Goal: Transaction & Acquisition: Book appointment/travel/reservation

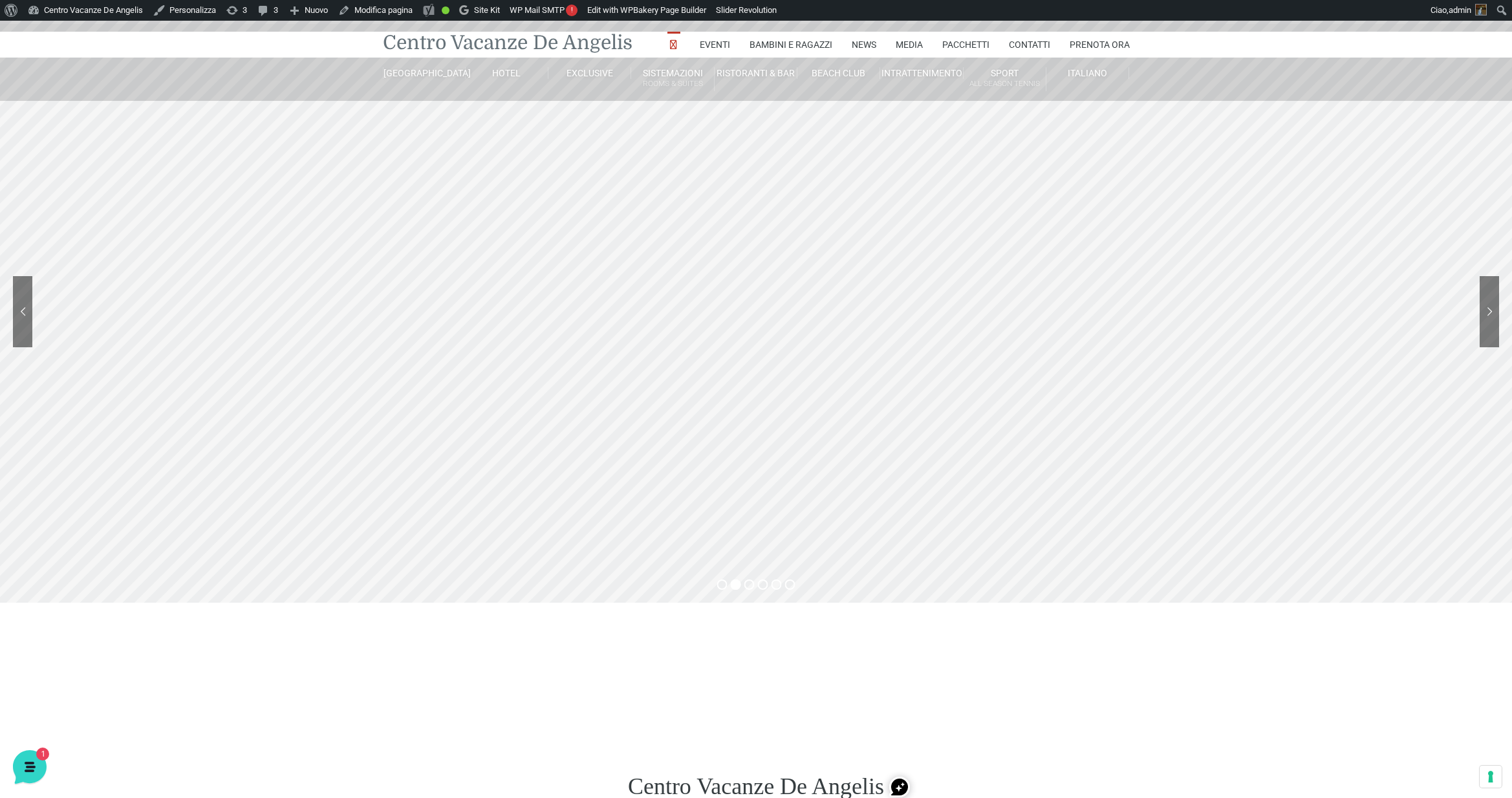
click at [526, 46] on link "Centro Vacanze De Angelis" at bounding box center [507, 43] width 249 height 26
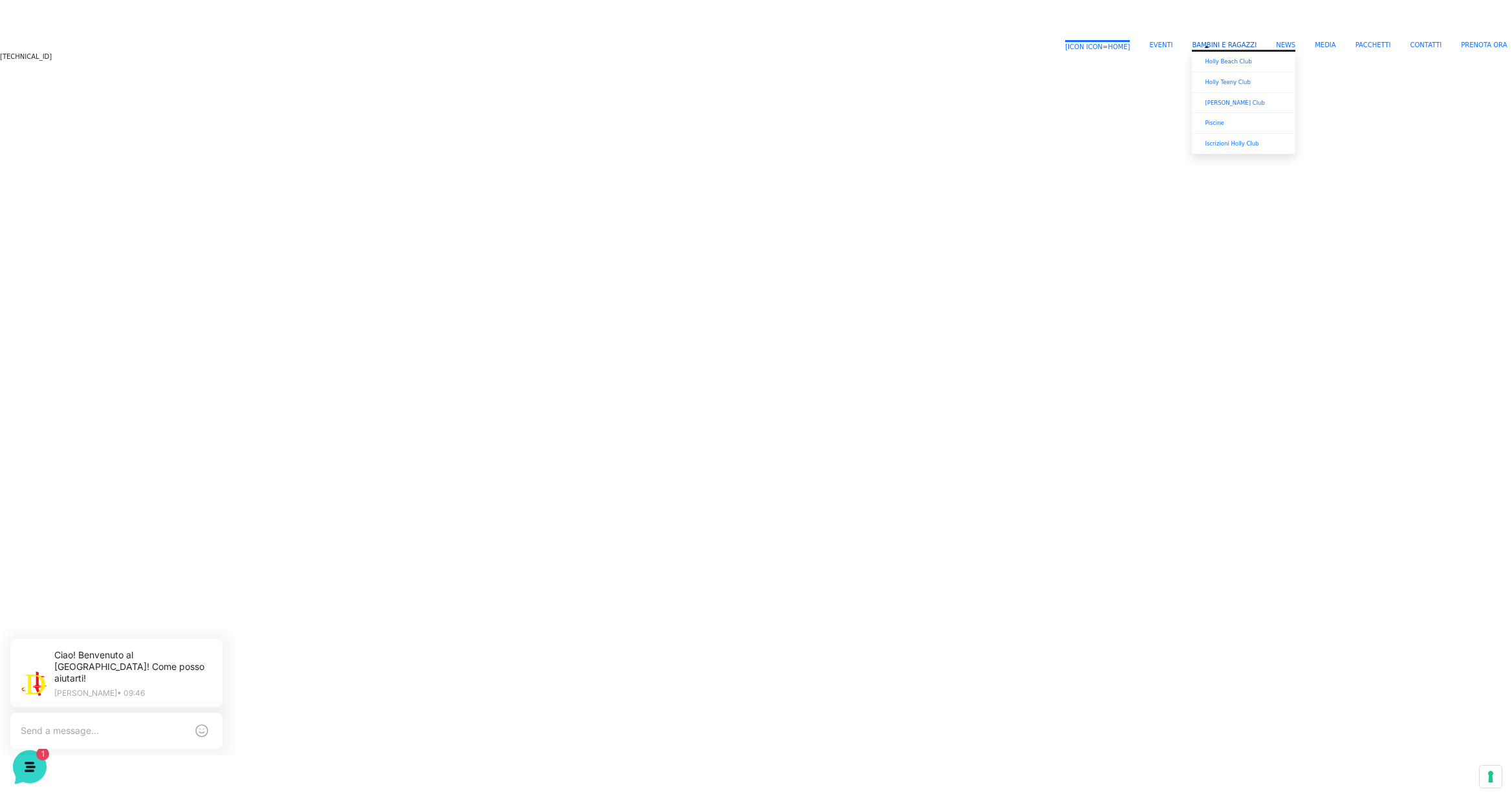
click at [1212, 42] on link "Bambini e Ragazzi" at bounding box center [1224, 45] width 65 height 10
click at [1223, 59] on link "Holly Beach Club" at bounding box center [1244, 62] width 103 height 21
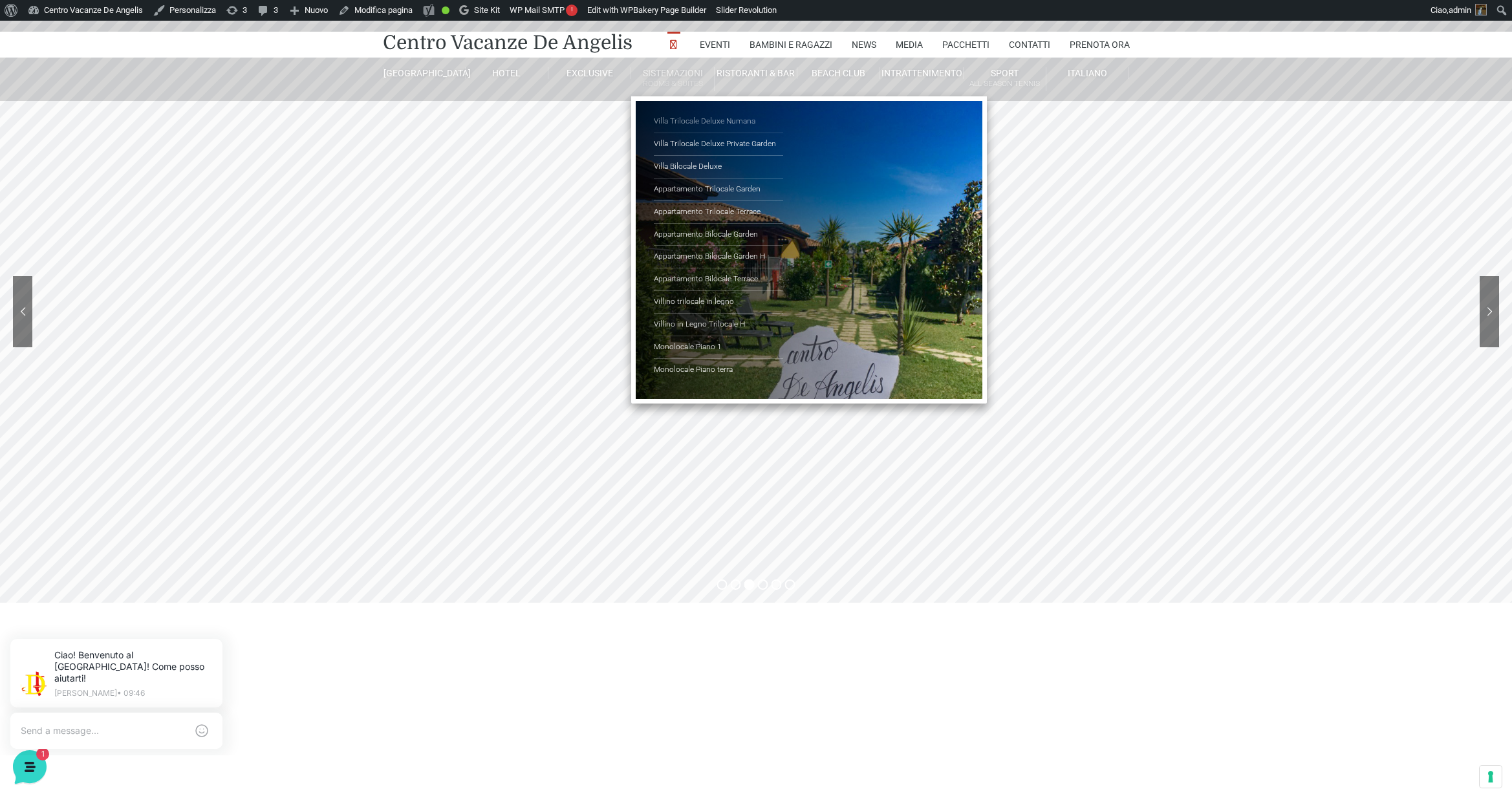
click at [704, 119] on link "Villa Trilocale Deluxe Numana" at bounding box center [719, 122] width 129 height 23
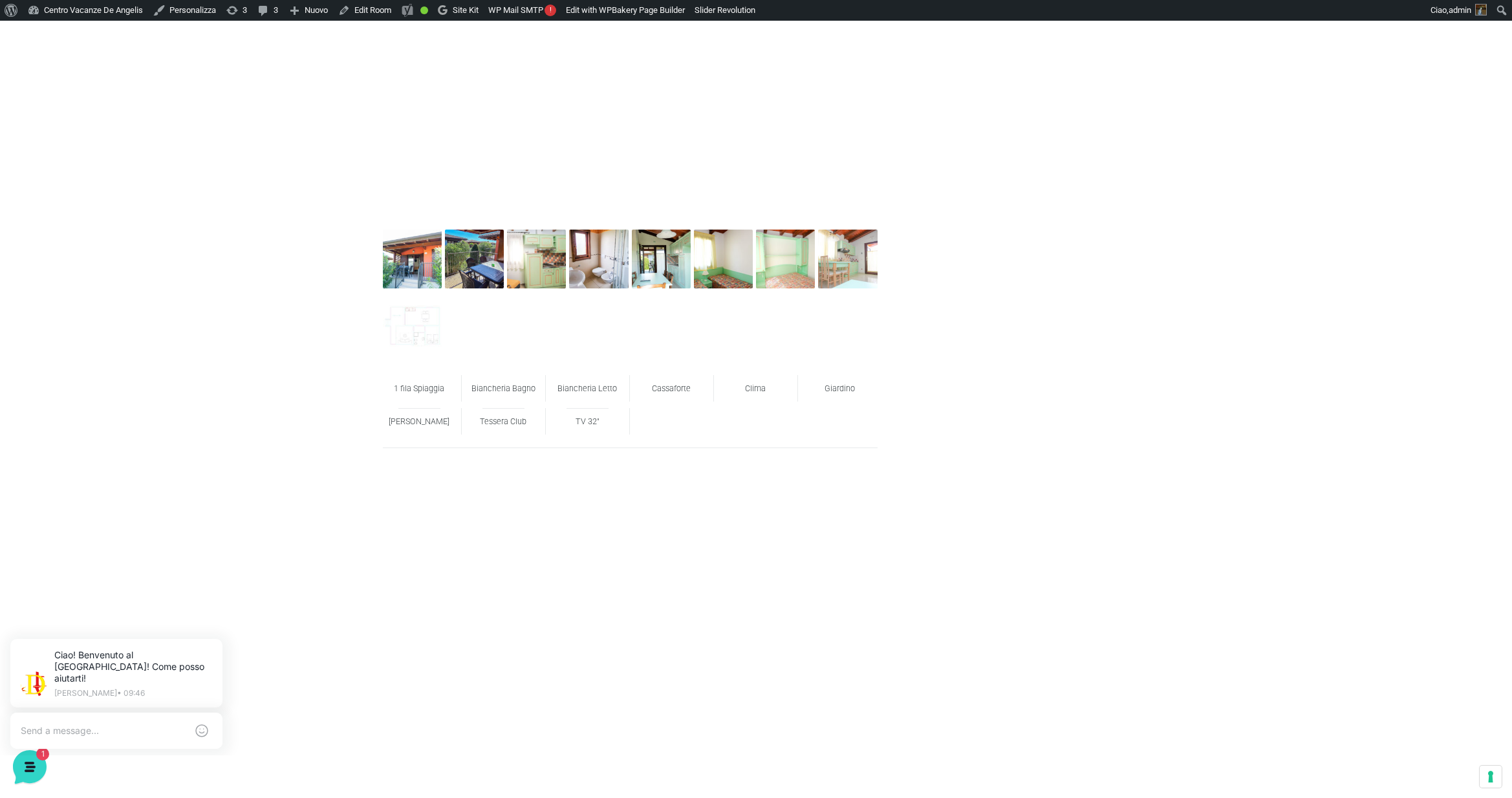
scroll to position [991, 0]
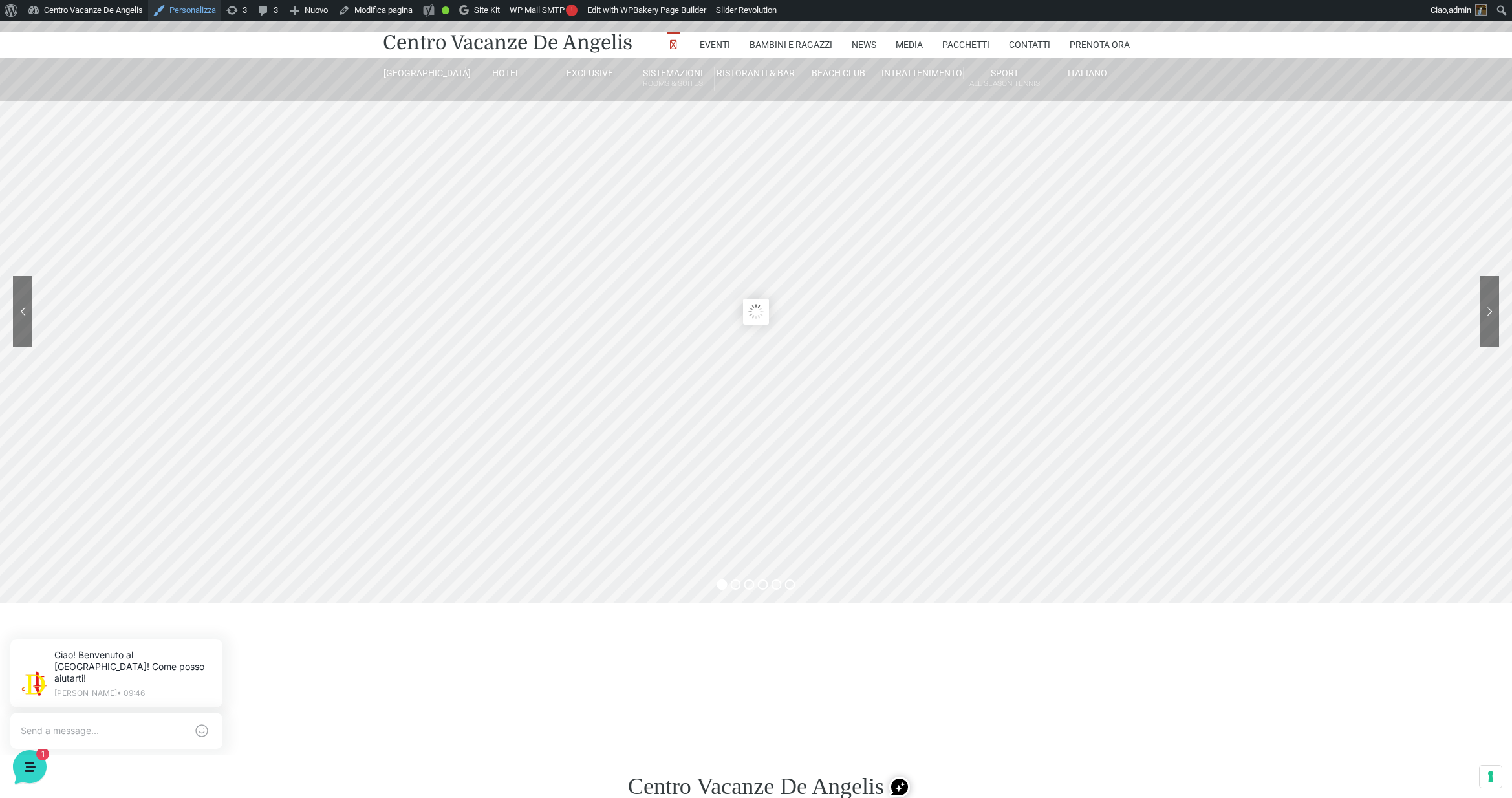
click at [193, 8] on link "Personalizza" at bounding box center [185, 10] width 73 height 21
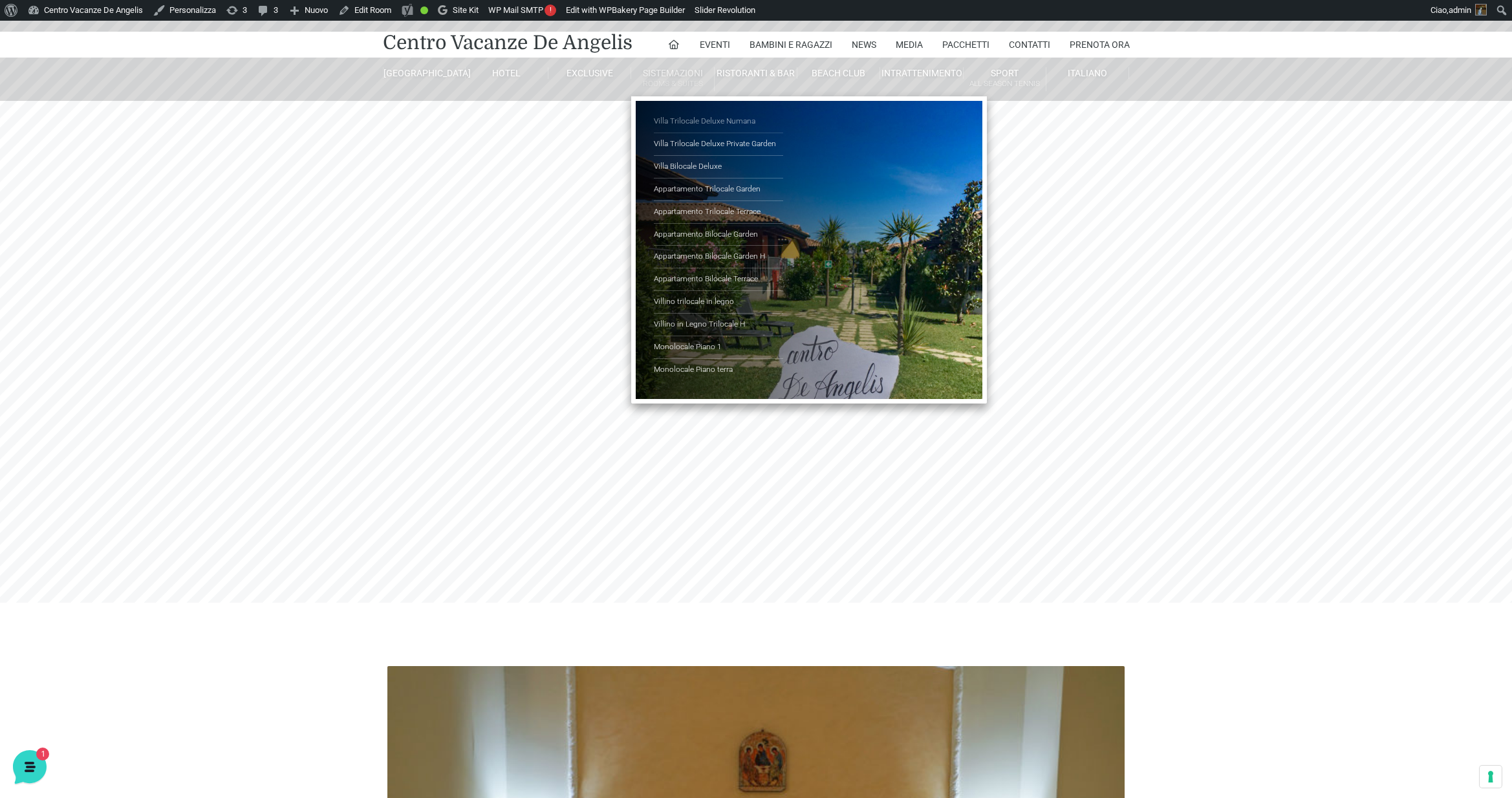
click at [698, 119] on link "Villa Trilocale Deluxe Numana" at bounding box center [719, 122] width 129 height 23
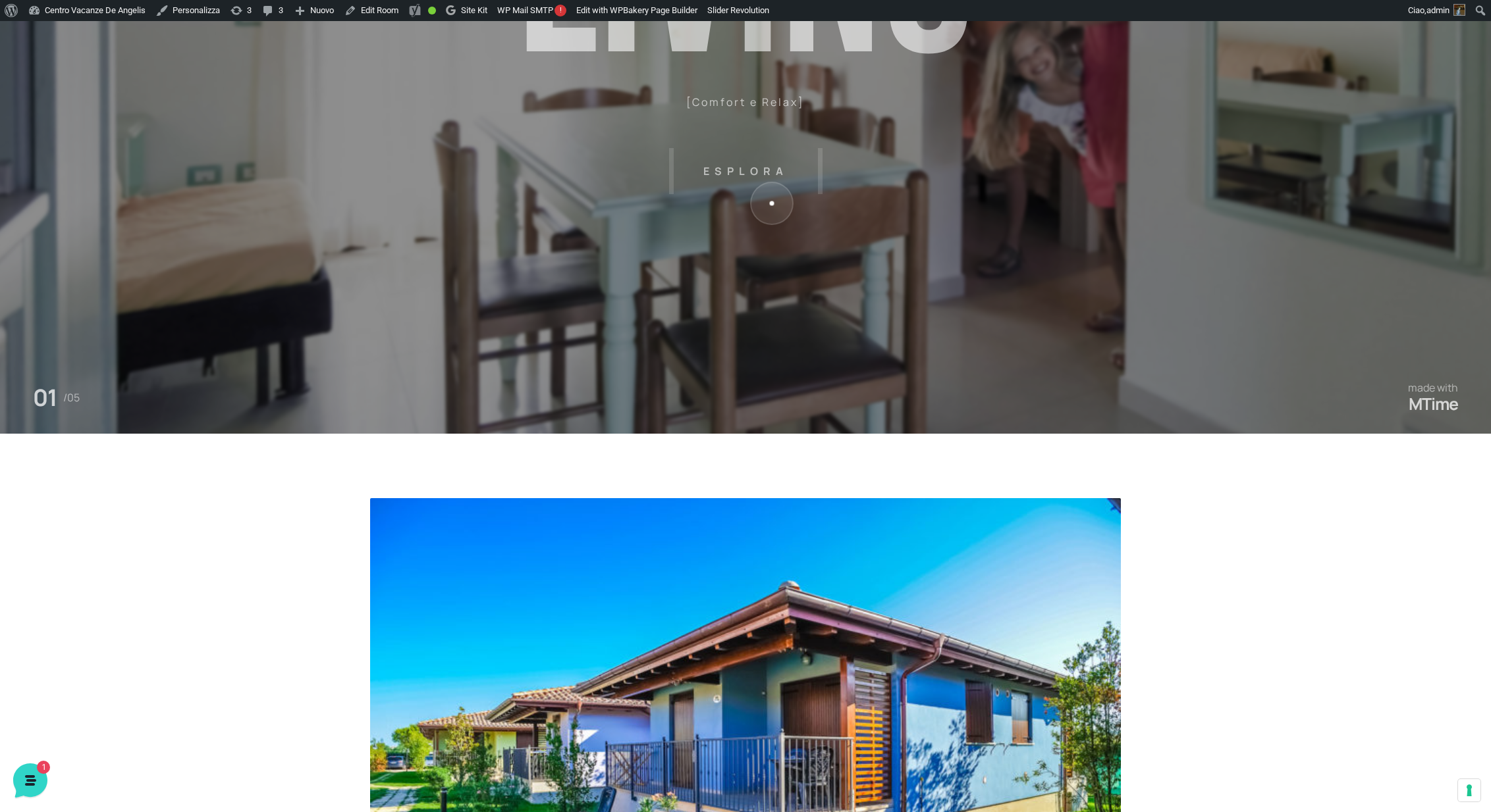
scroll to position [421, 0]
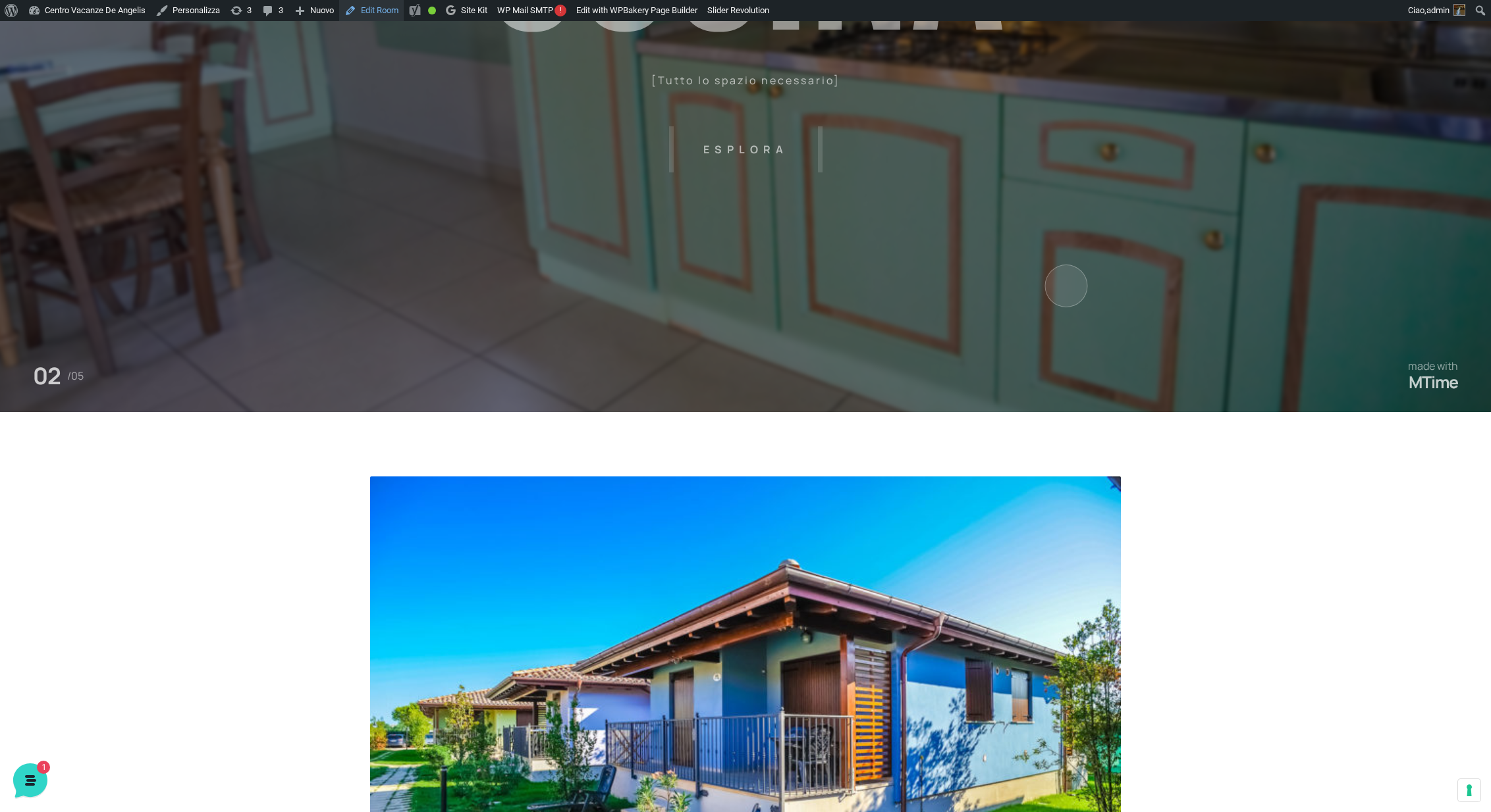
click at [387, 11] on link "Edit Room" at bounding box center [371, 10] width 64 height 21
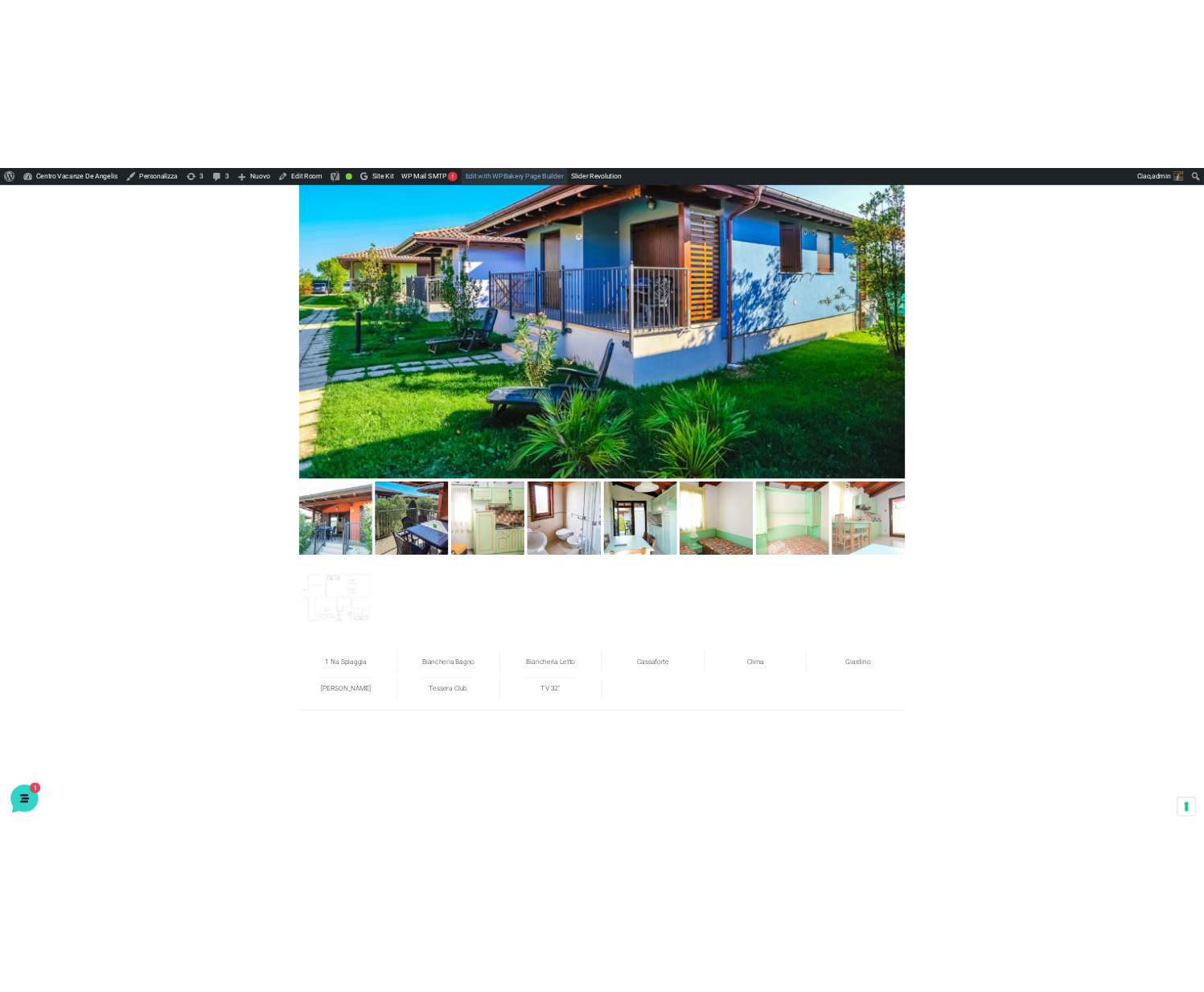
scroll to position [1235, 0]
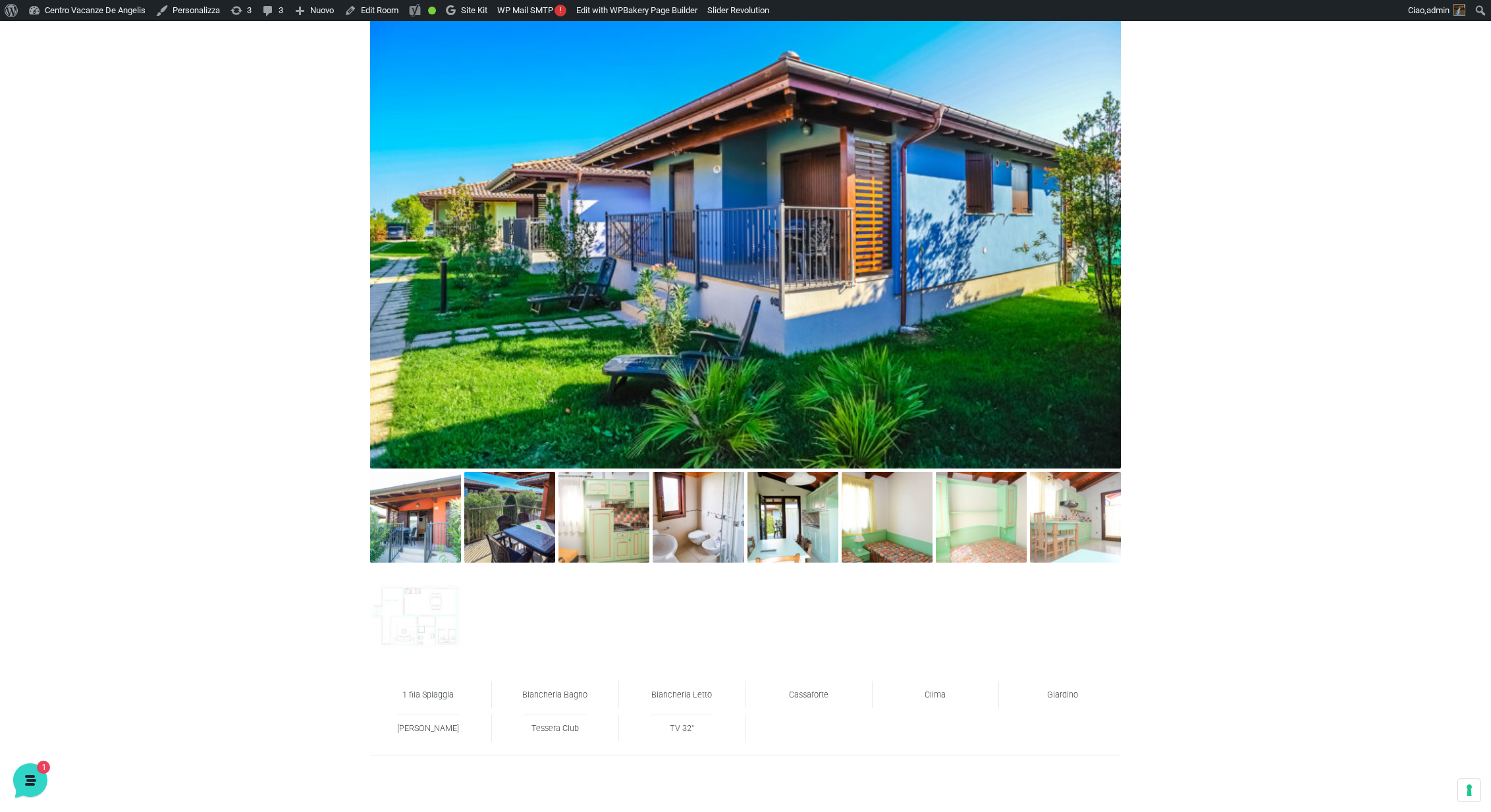
scroll to position [932, 0]
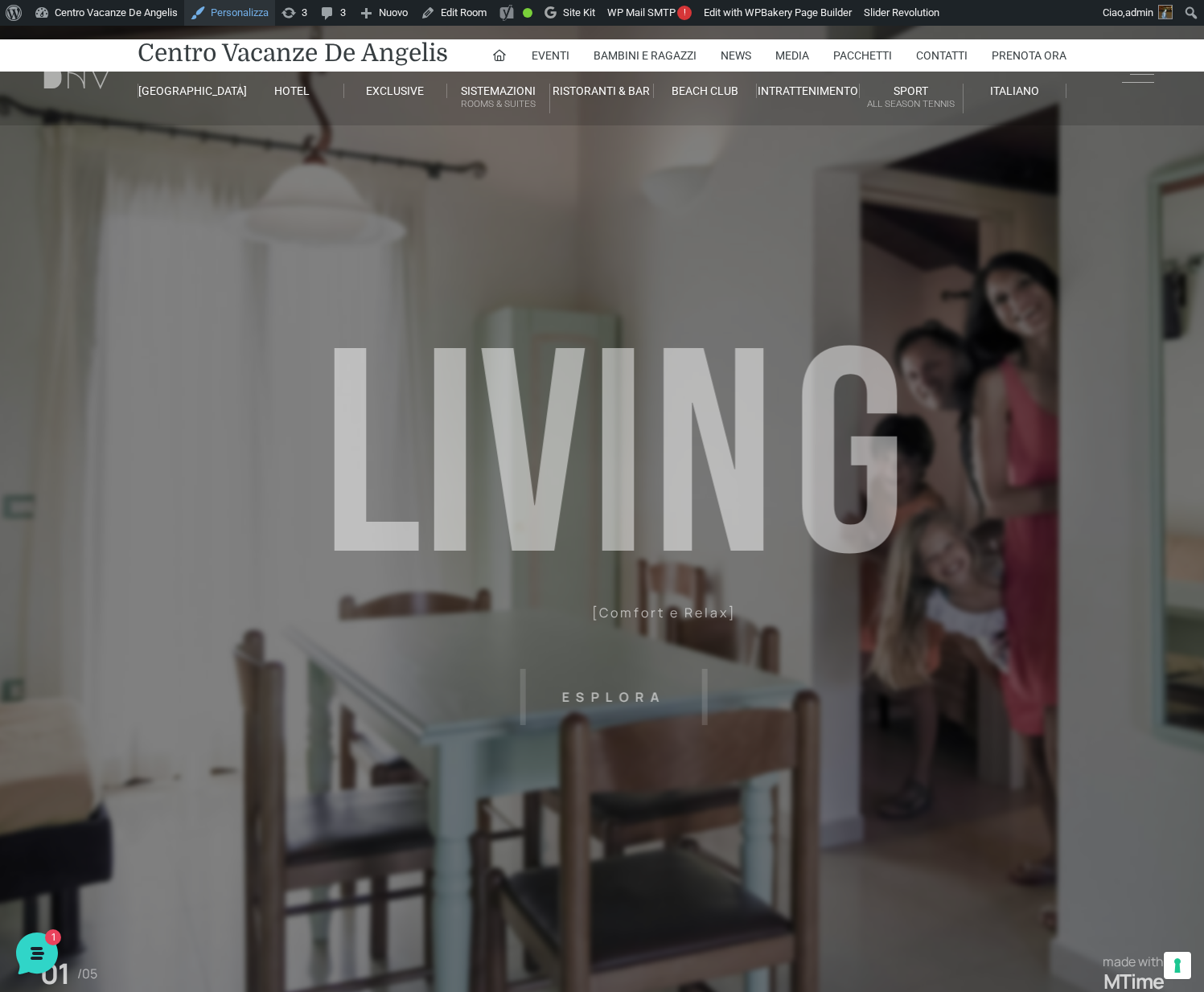
click at [253, 12] on link "Personalizza" at bounding box center [230, 12] width 91 height 26
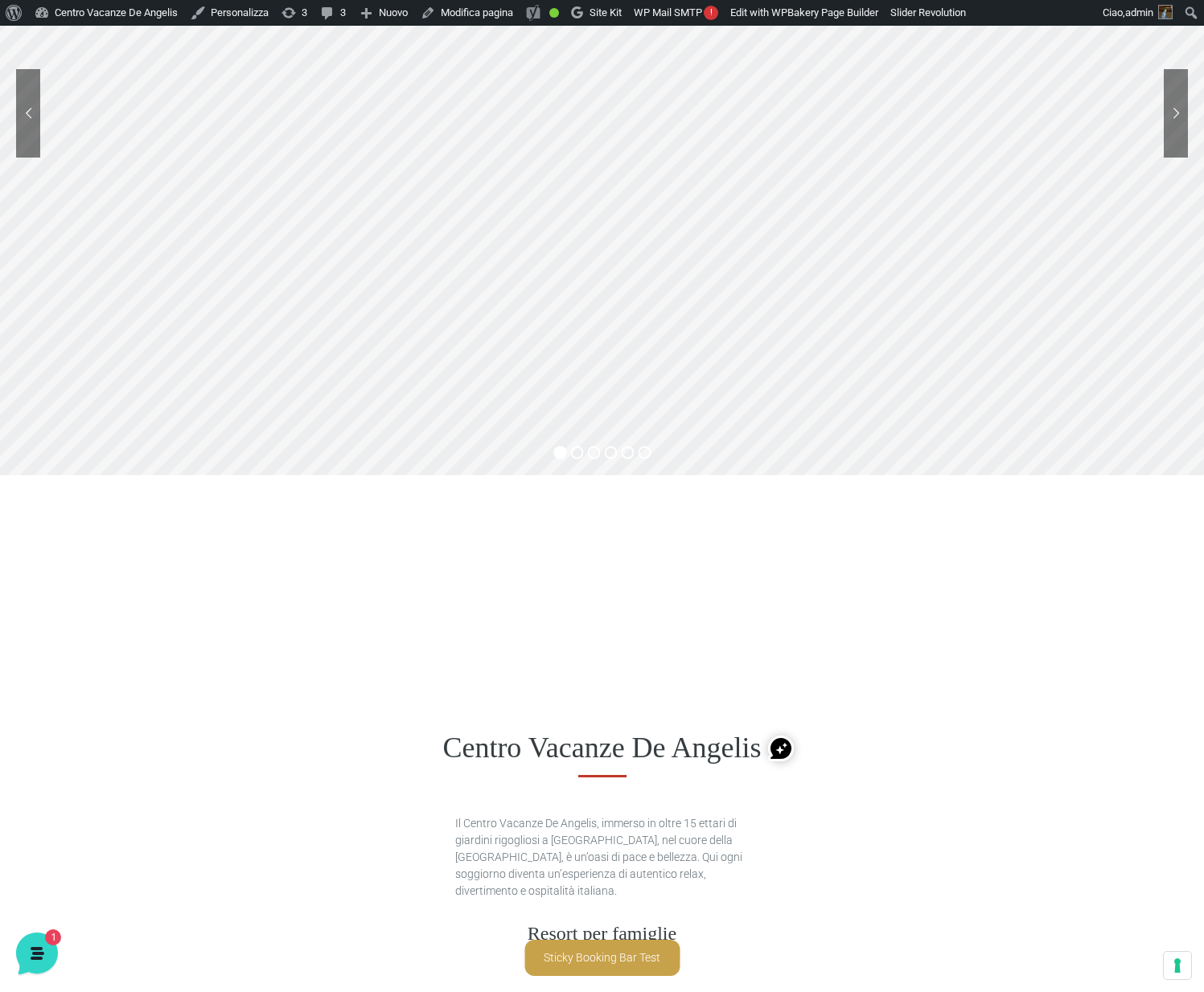
drag, startPoint x: 610, startPoint y: 958, endPoint x: 602, endPoint y: 958, distance: 8.0
click at [610, 958] on div "Sticky Booking Bar Test" at bounding box center [602, 958] width 155 height 36
click at [571, 958] on div "Sticky Booking Bar Test" at bounding box center [602, 958] width 155 height 36
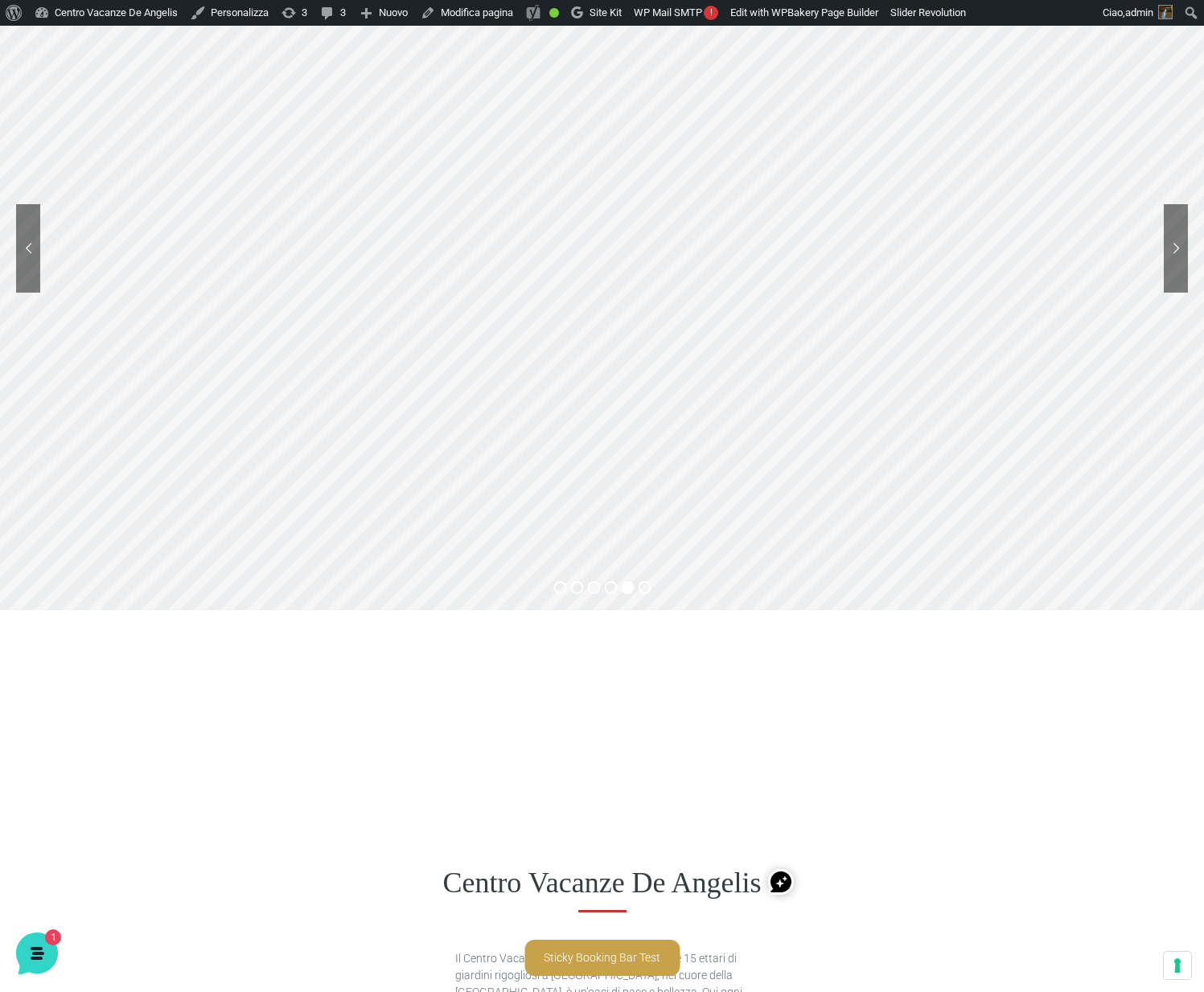
scroll to position [138, 0]
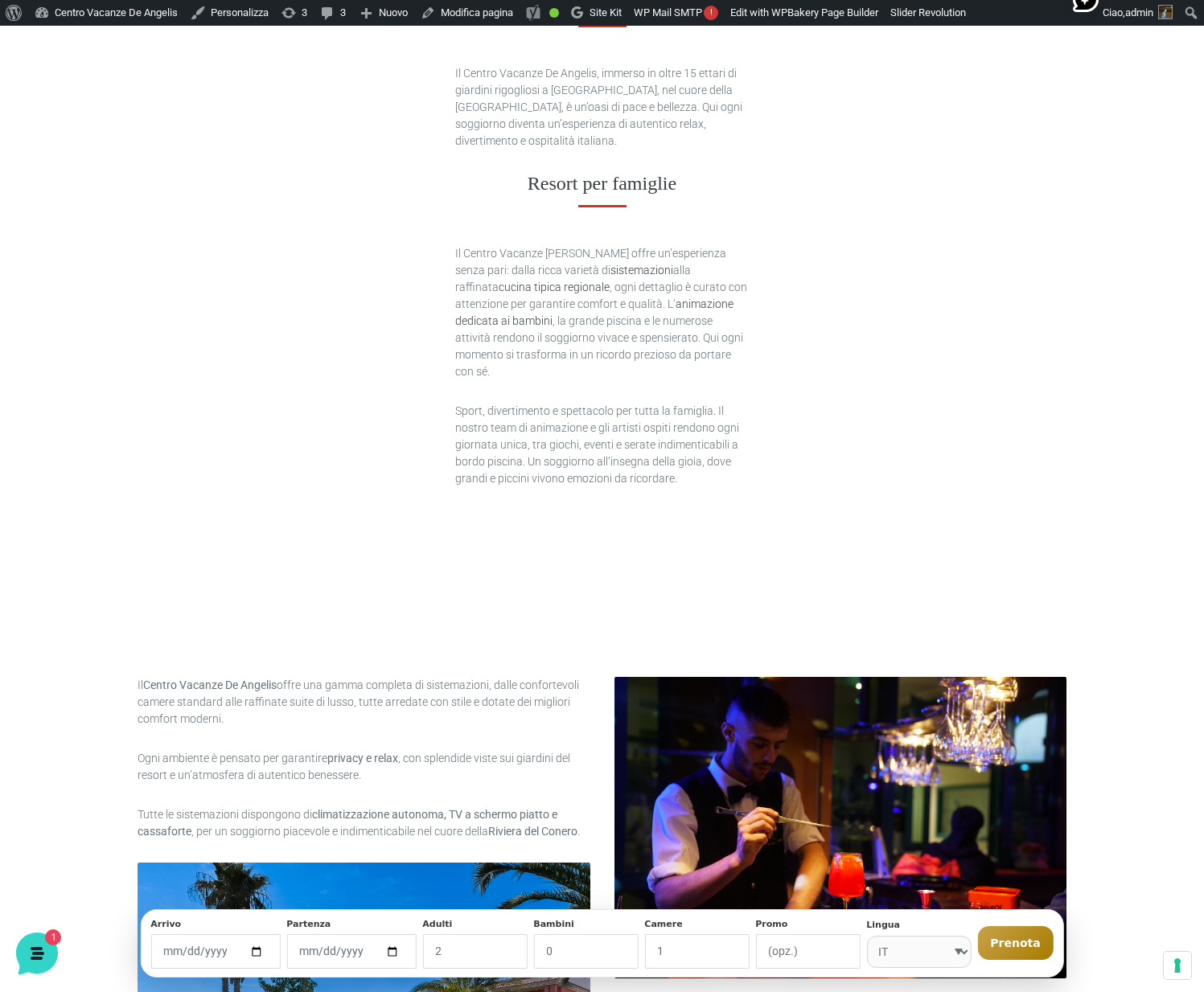
scroll to position [1023, 0]
click at [245, 950] on input "[DATE]" at bounding box center [215, 951] width 130 height 35
click at [262, 950] on input "2025-10-11" at bounding box center [215, 951] width 130 height 35
type input "2025-10-25"
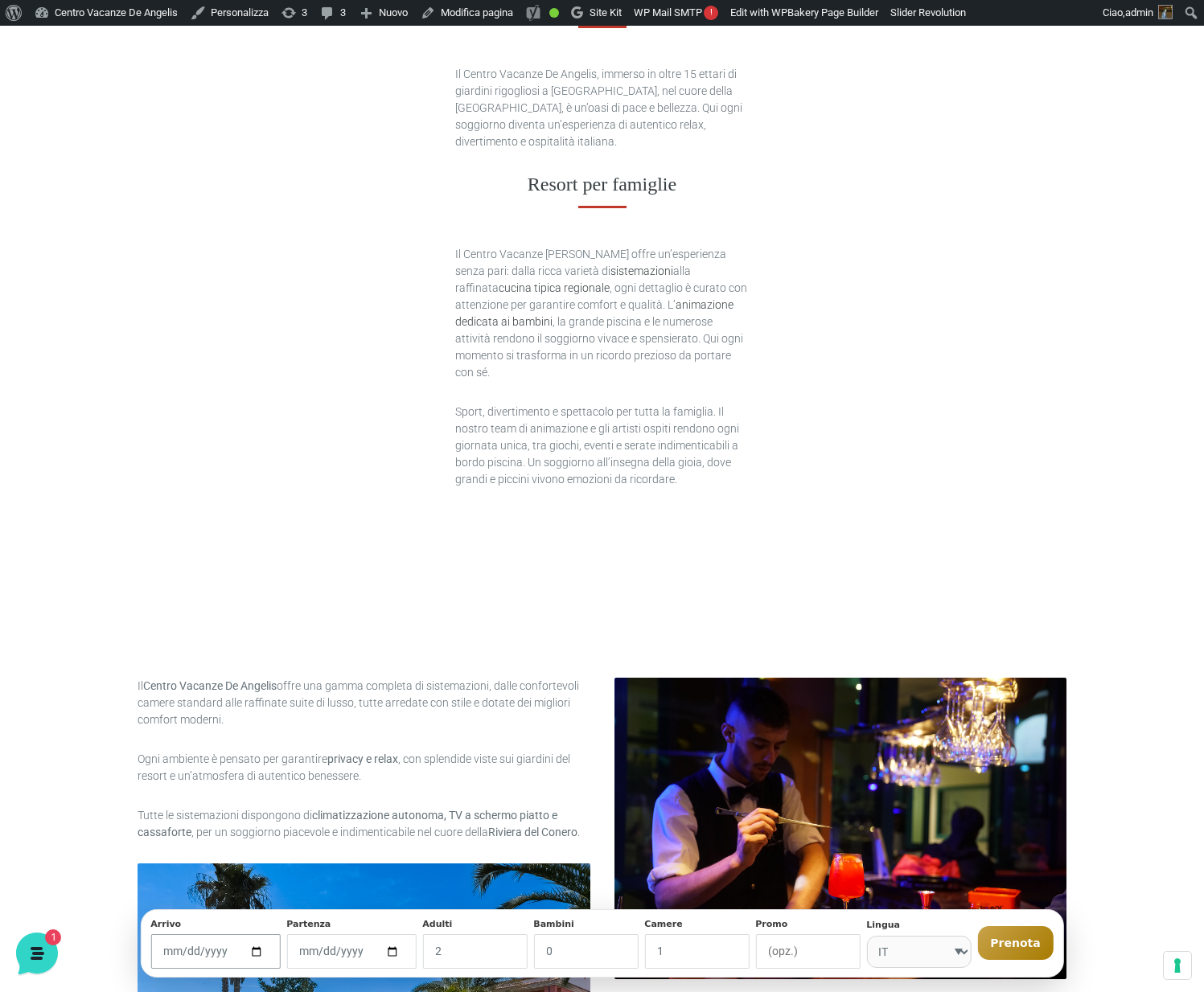
drag, startPoint x: 255, startPoint y: 951, endPoint x: 267, endPoint y: 934, distance: 20.8
click at [255, 951] on input "2025-10-25" at bounding box center [215, 951] width 130 height 35
type input "[DATE]"
click at [1022, 944] on button "Prenota" at bounding box center [1015, 943] width 76 height 34
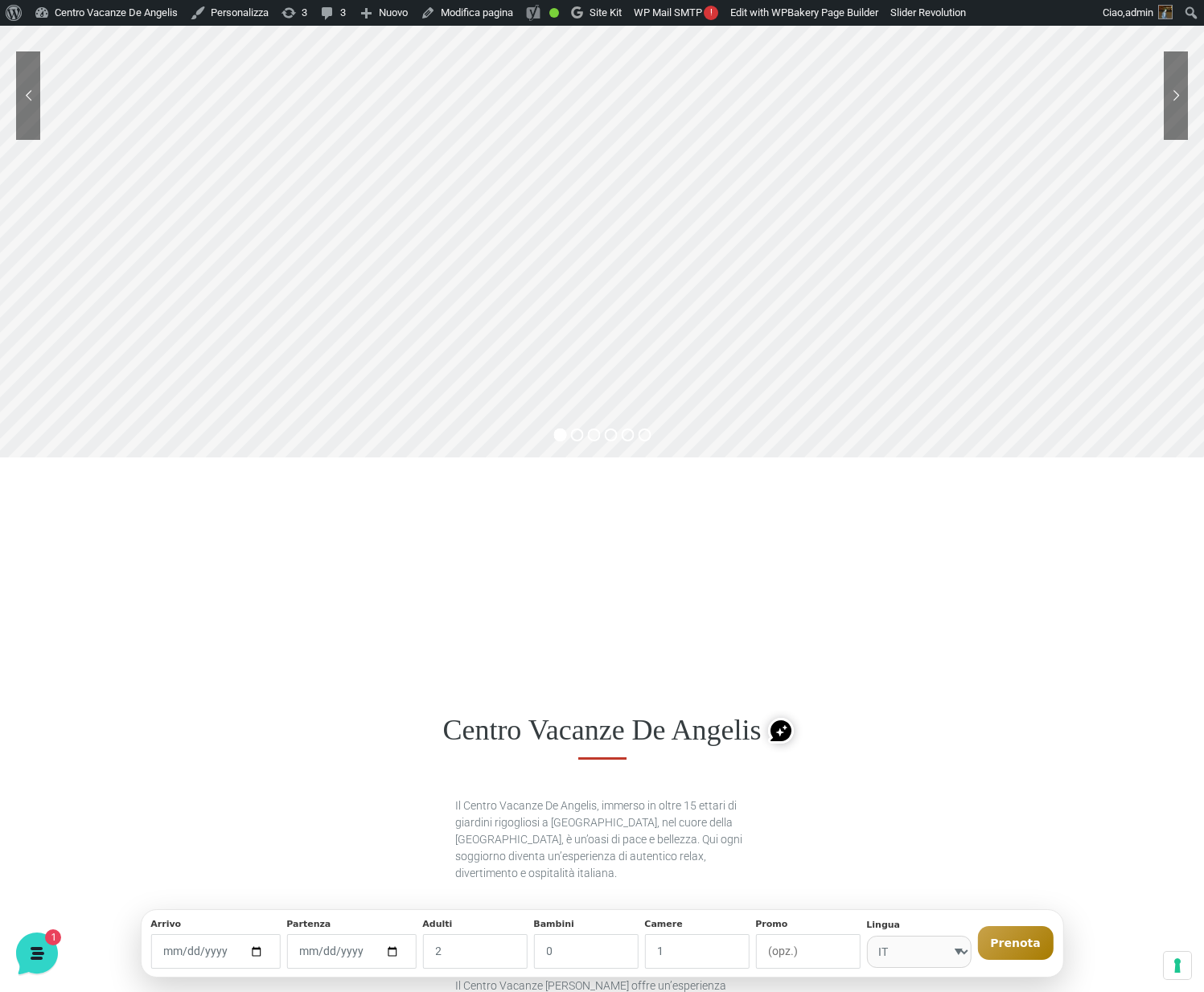
scroll to position [288, 0]
click at [852, 695] on div "Centro Vacanze De Angelis" at bounding box center [602, 734] width 1204 height 125
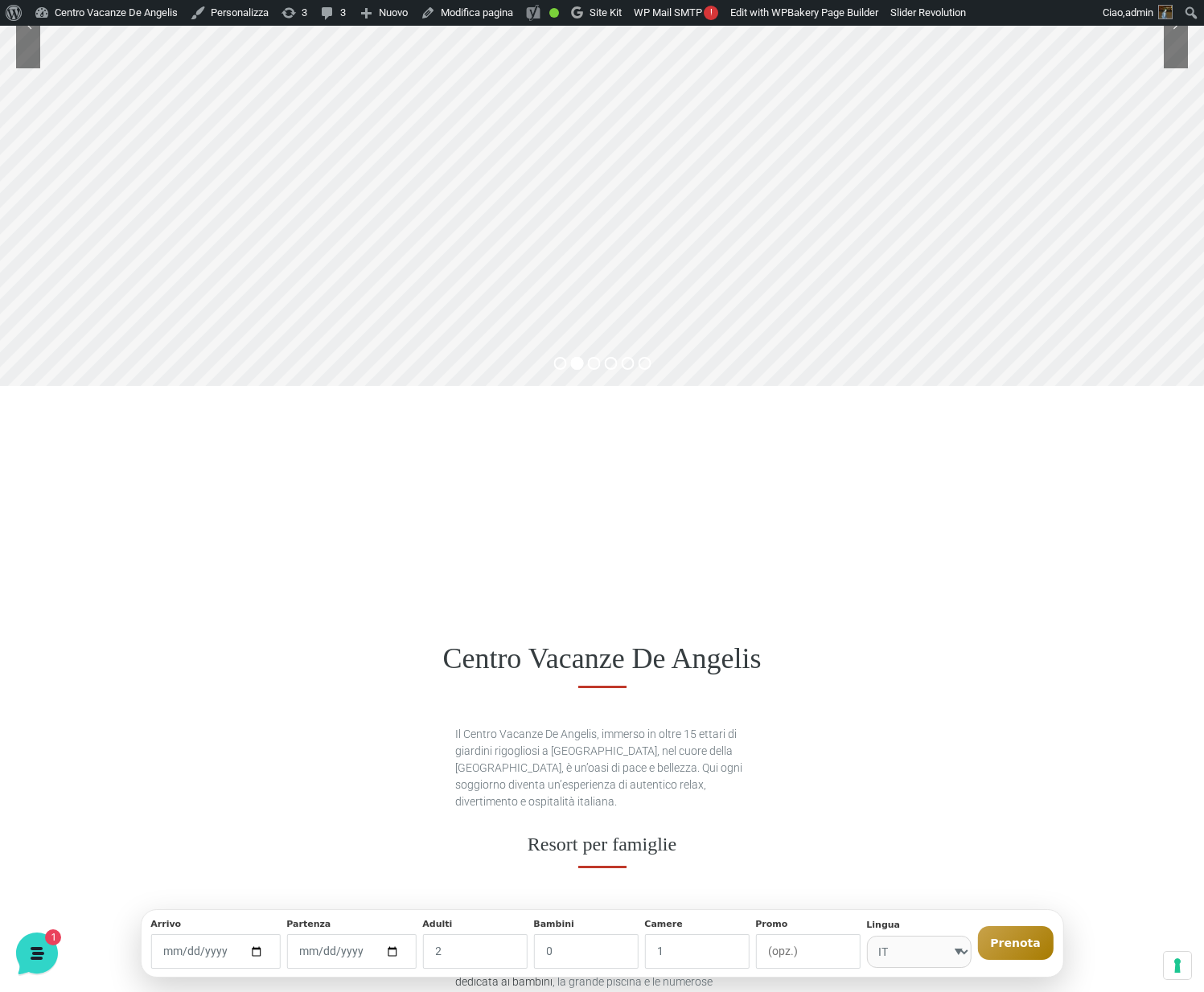
scroll to position [0, 0]
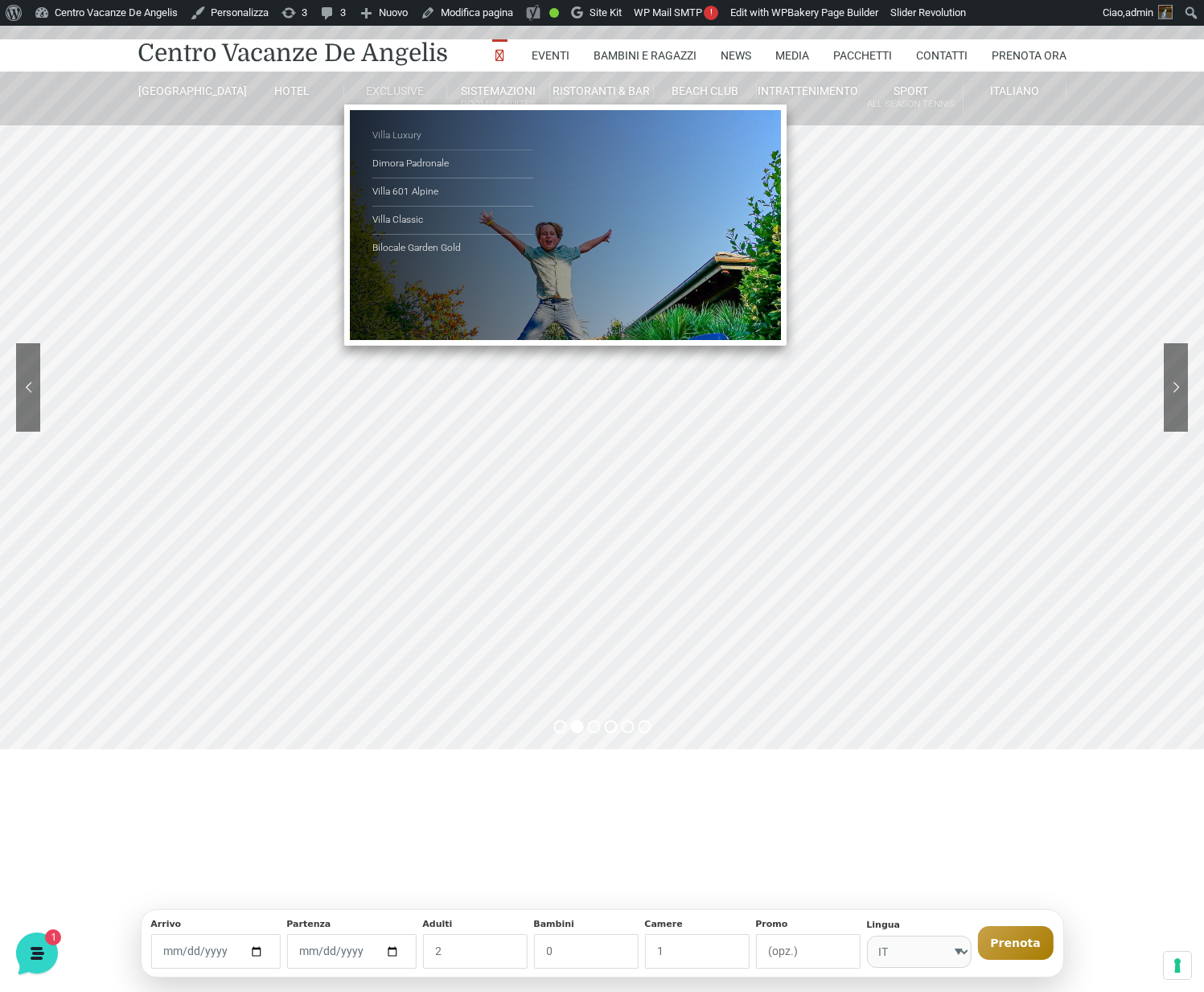
click at [406, 135] on link "Villa Luxury" at bounding box center [453, 136] width 161 height 28
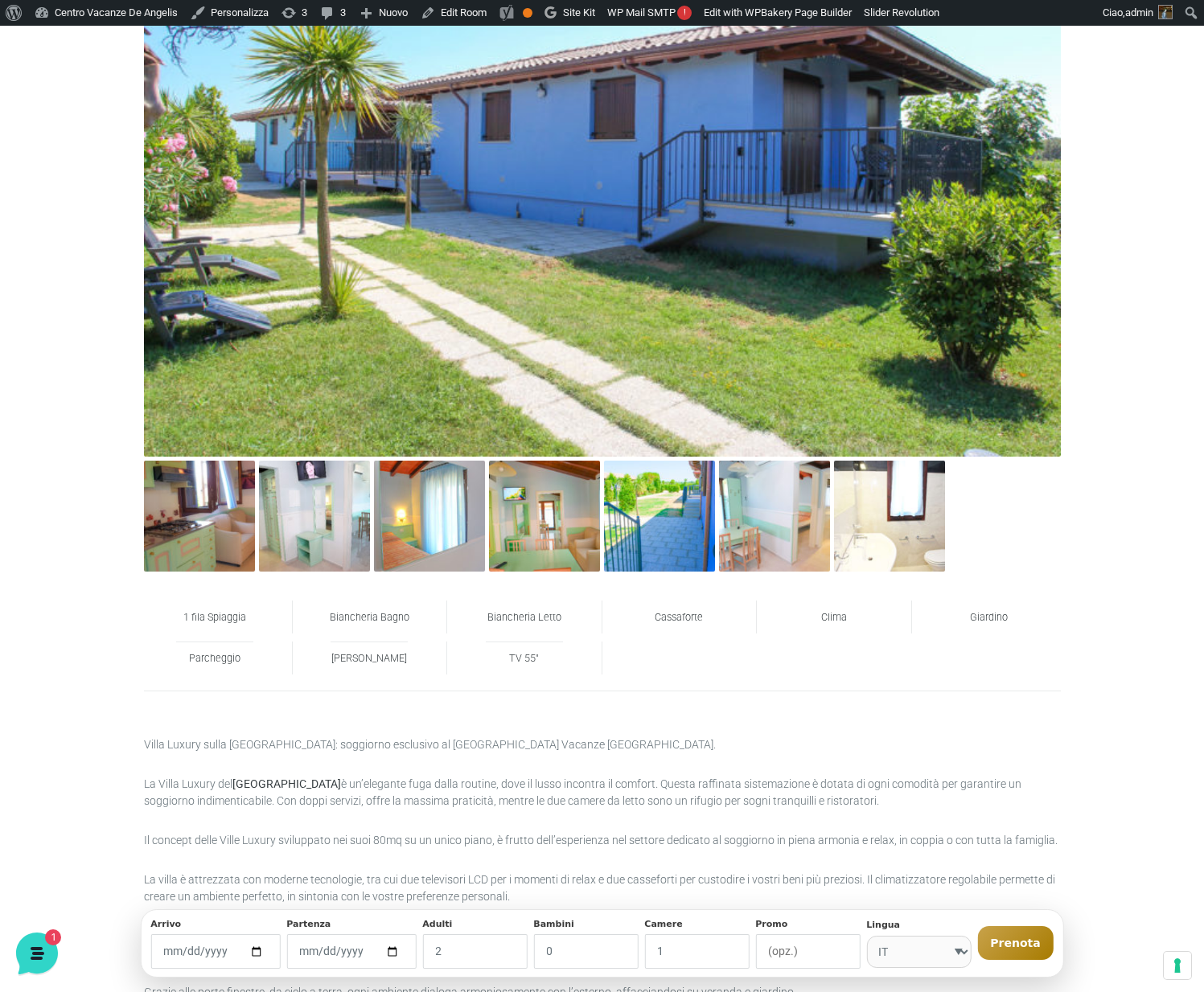
scroll to position [1253, 0]
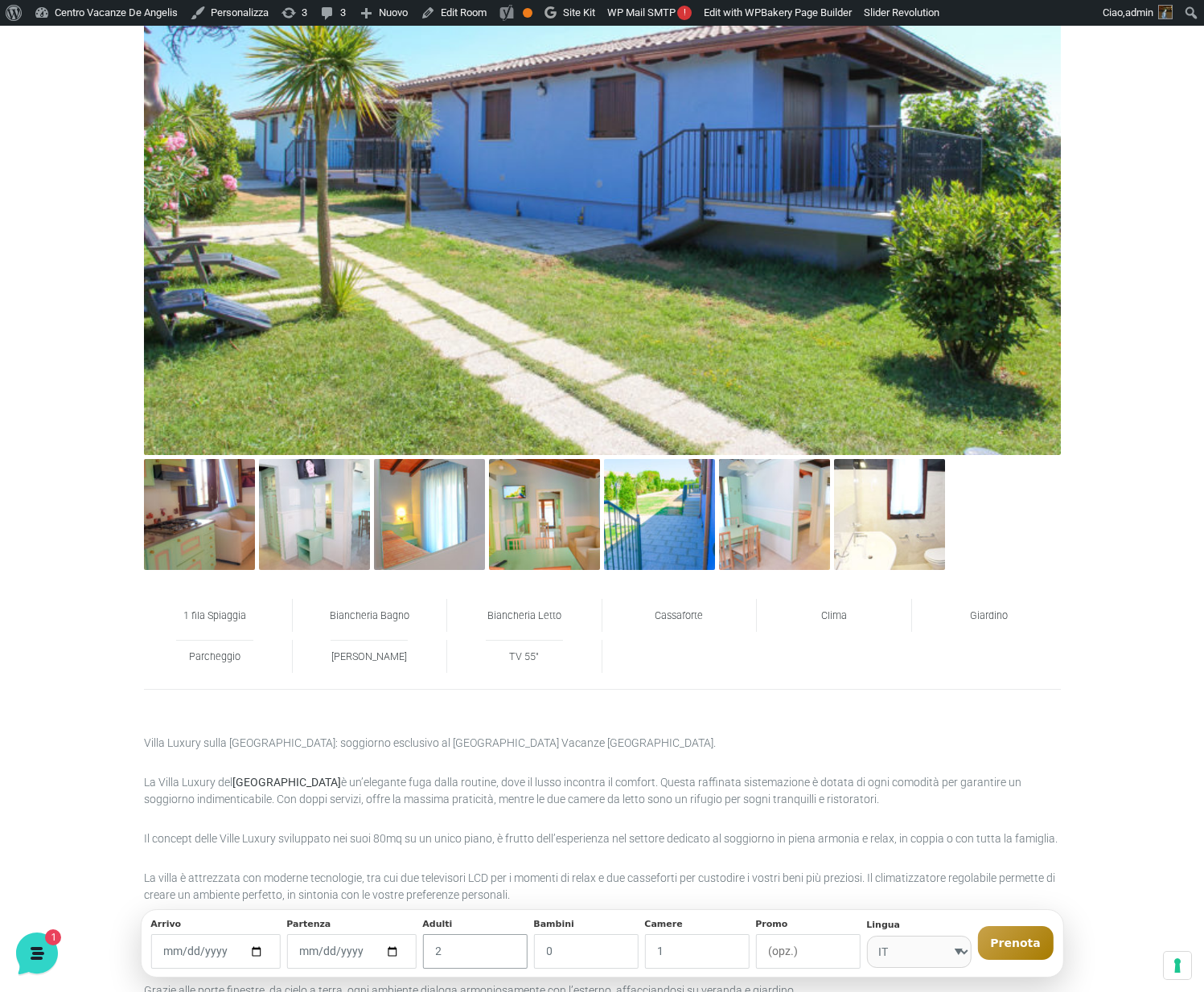
drag, startPoint x: 460, startPoint y: 952, endPoint x: 474, endPoint y: 949, distance: 14.3
click at [460, 952] on input "2" at bounding box center [474, 951] width 105 height 35
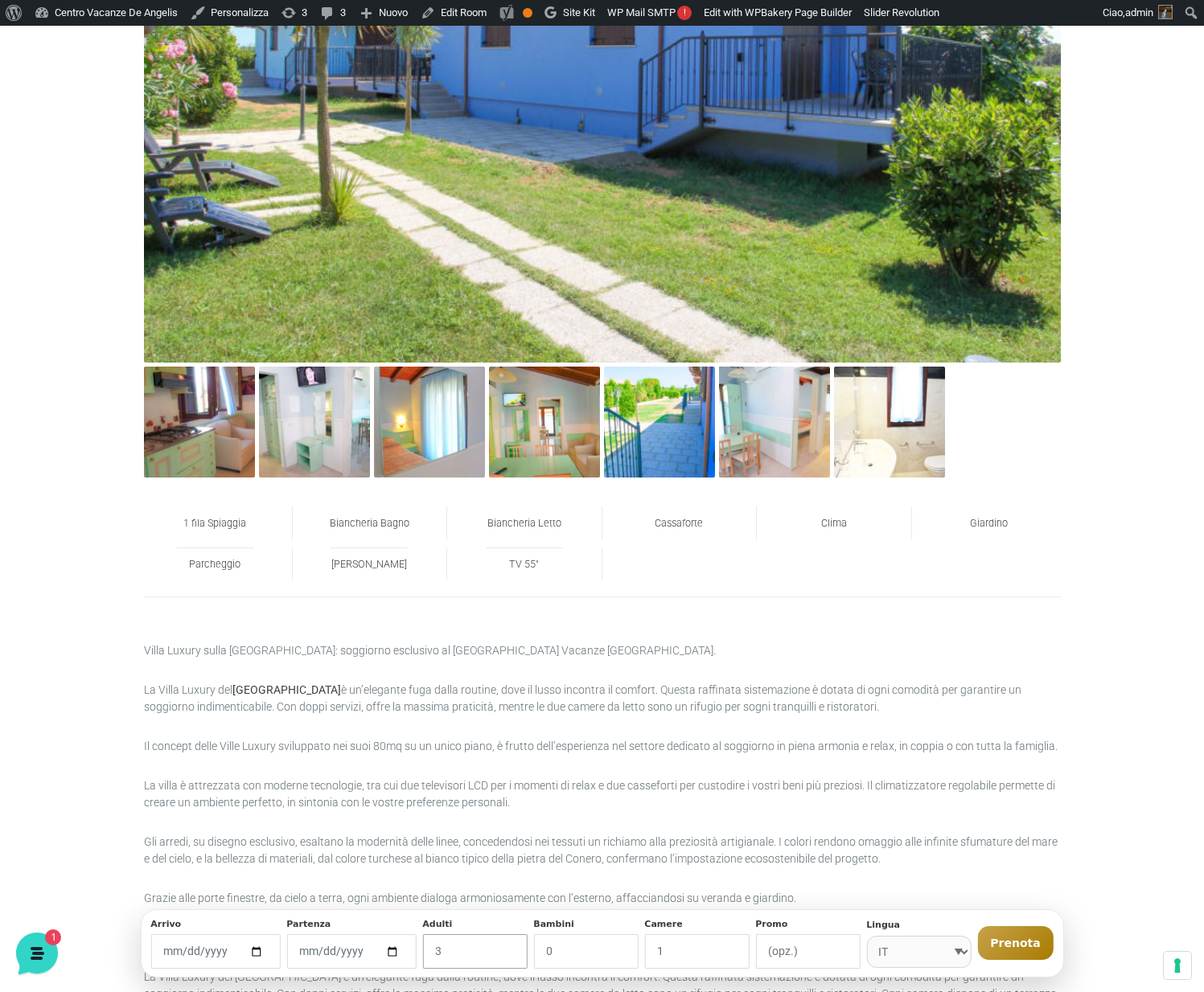
scroll to position [1349, 0]
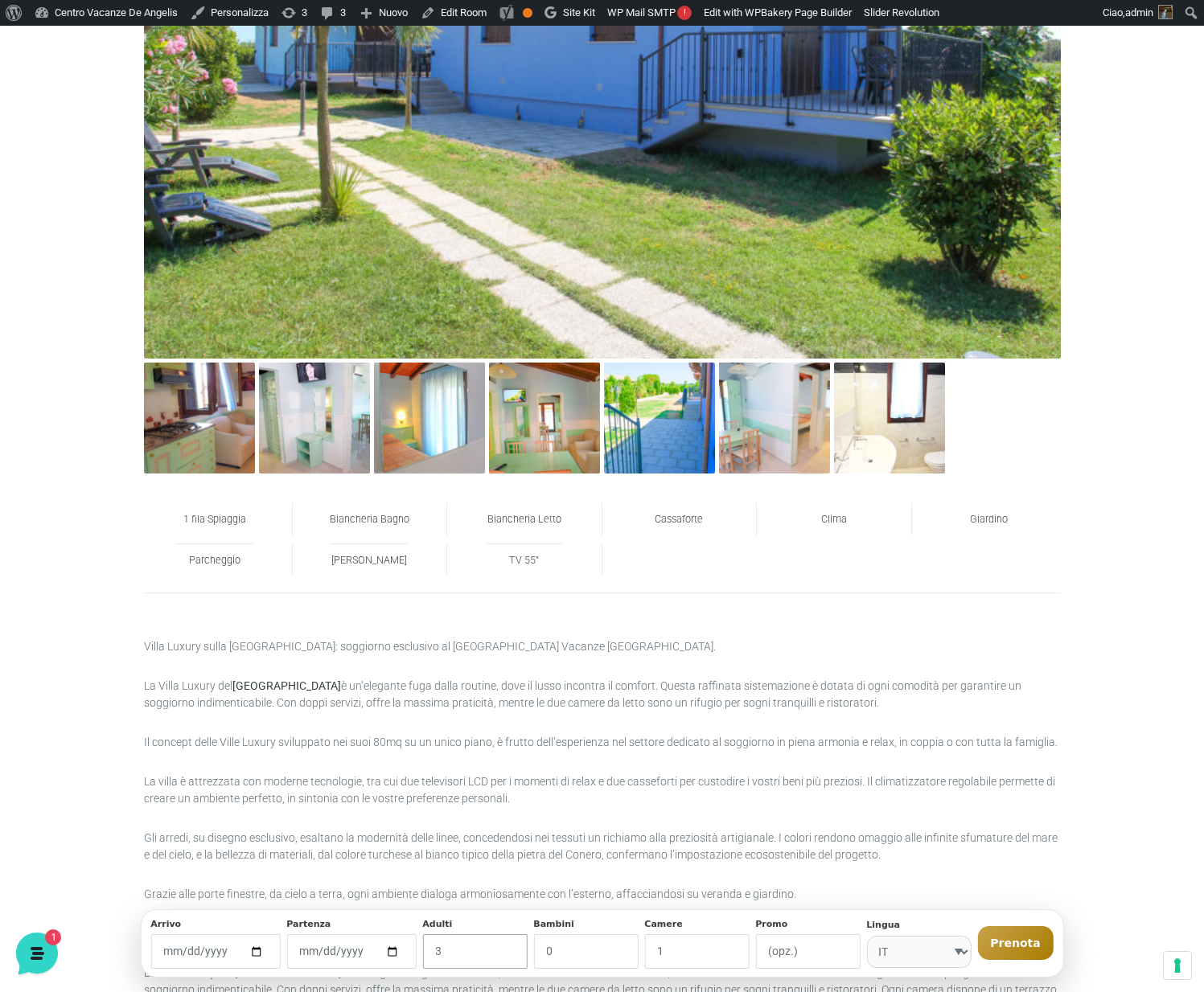
type input "3"
click at [260, 950] on input "[DATE]" at bounding box center [215, 951] width 130 height 35
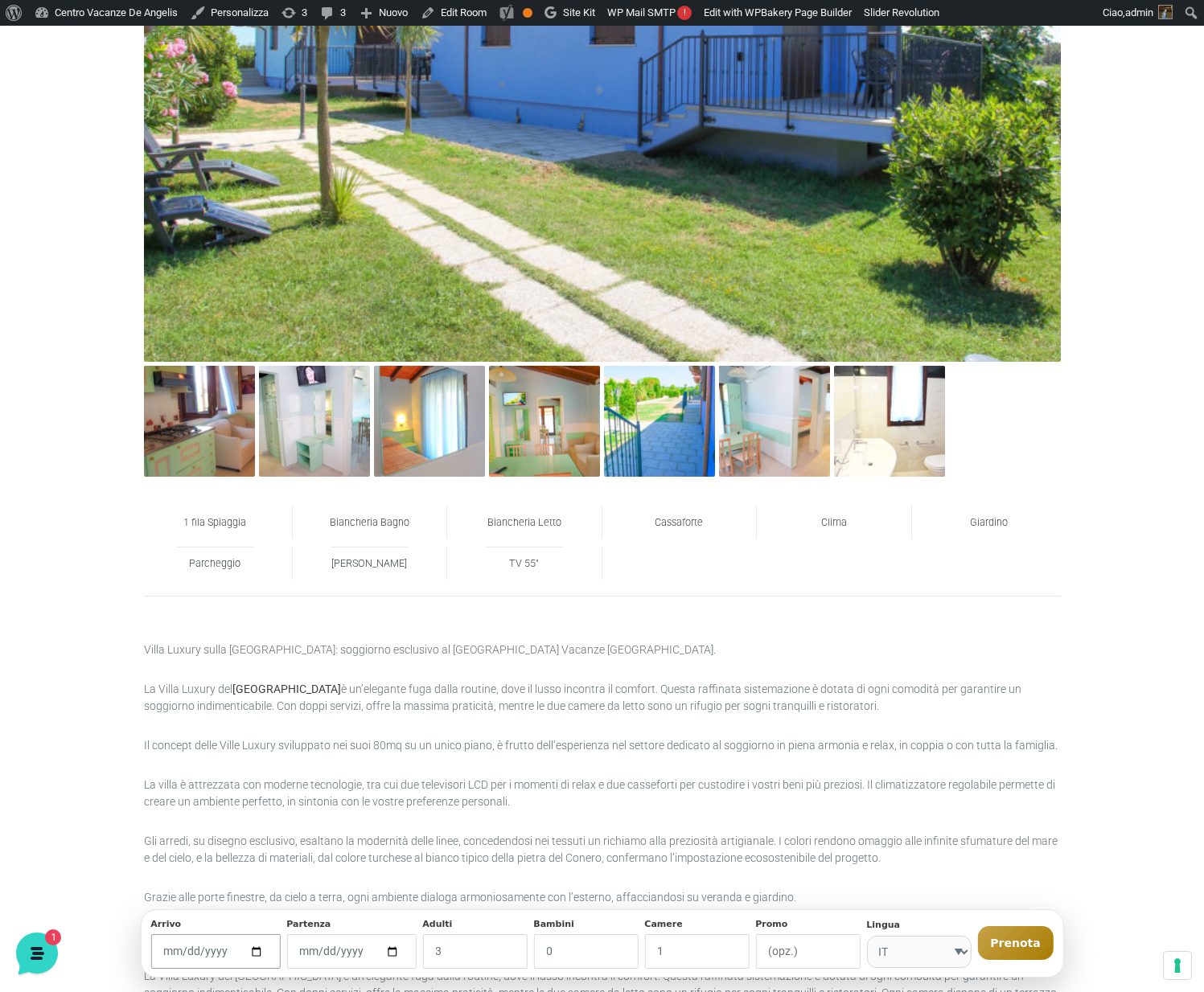
click at [253, 952] on input "[DATE]" at bounding box center [215, 951] width 130 height 35
type input "2026-07-18"
click at [394, 946] on input "2026-07-18" at bounding box center [351, 951] width 130 height 35
type input "2026-07-25"
click at [1023, 948] on button "Prenota" at bounding box center [1015, 943] width 76 height 34
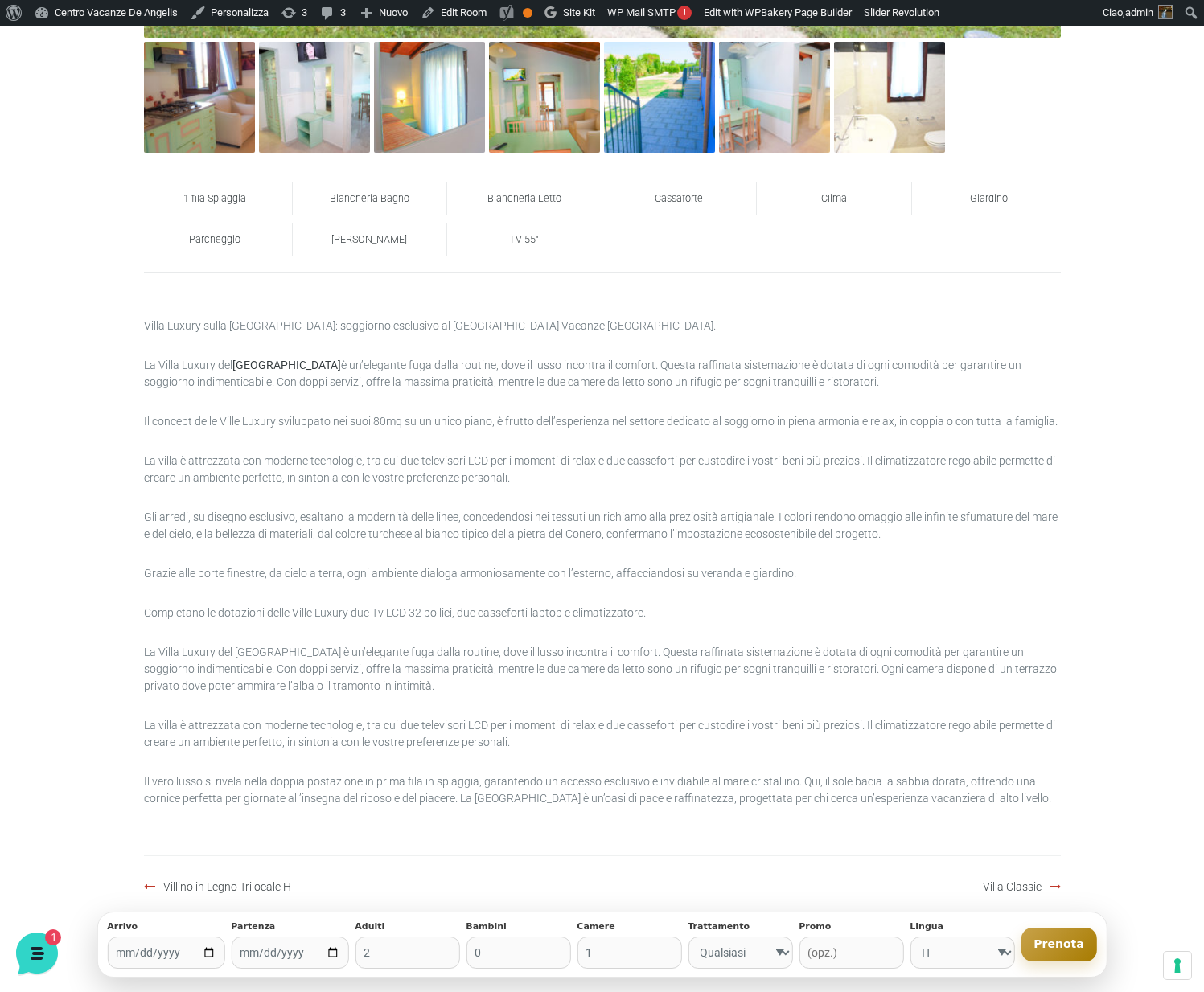
scroll to position [1657, 0]
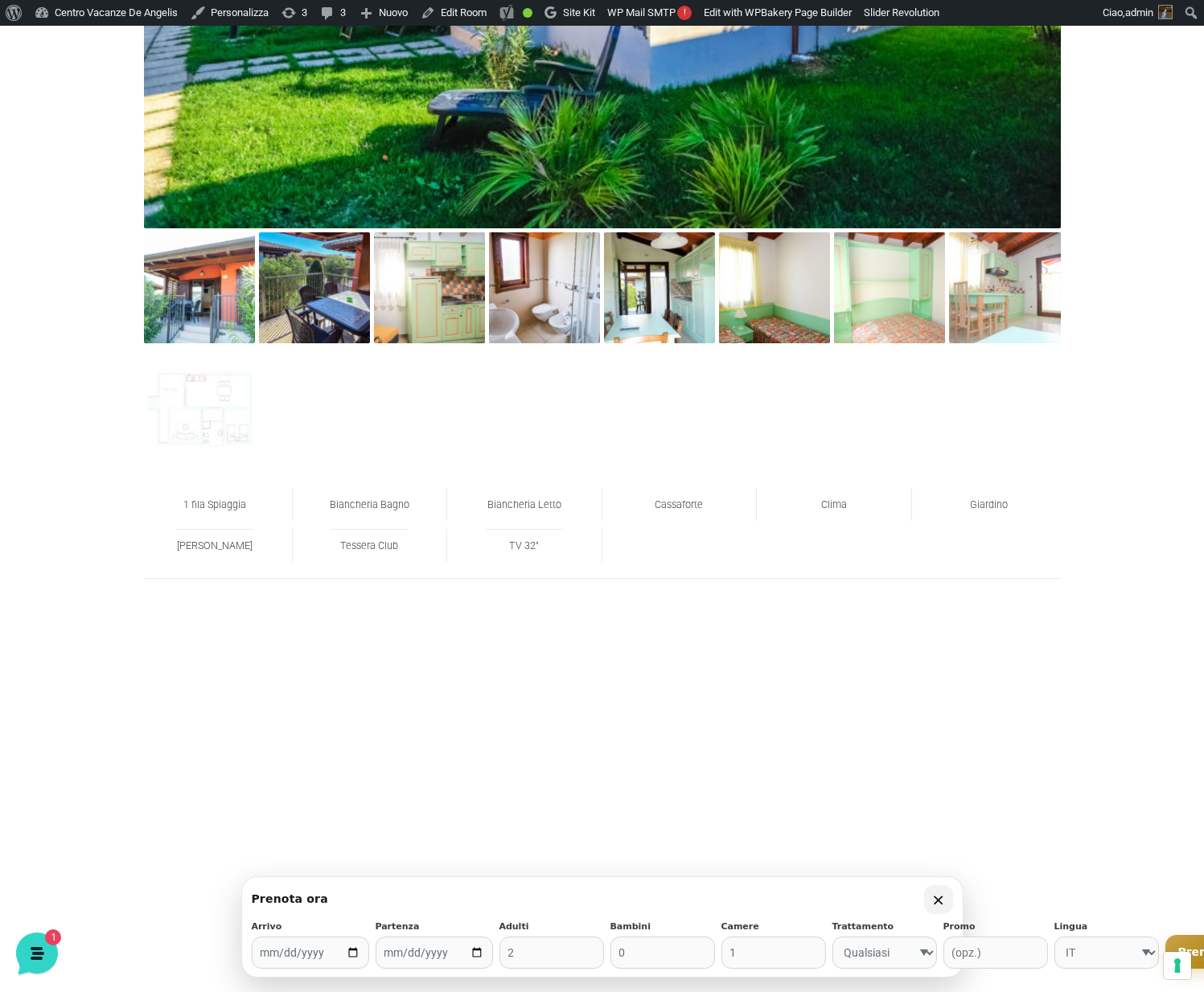
scroll to position [1503, 0]
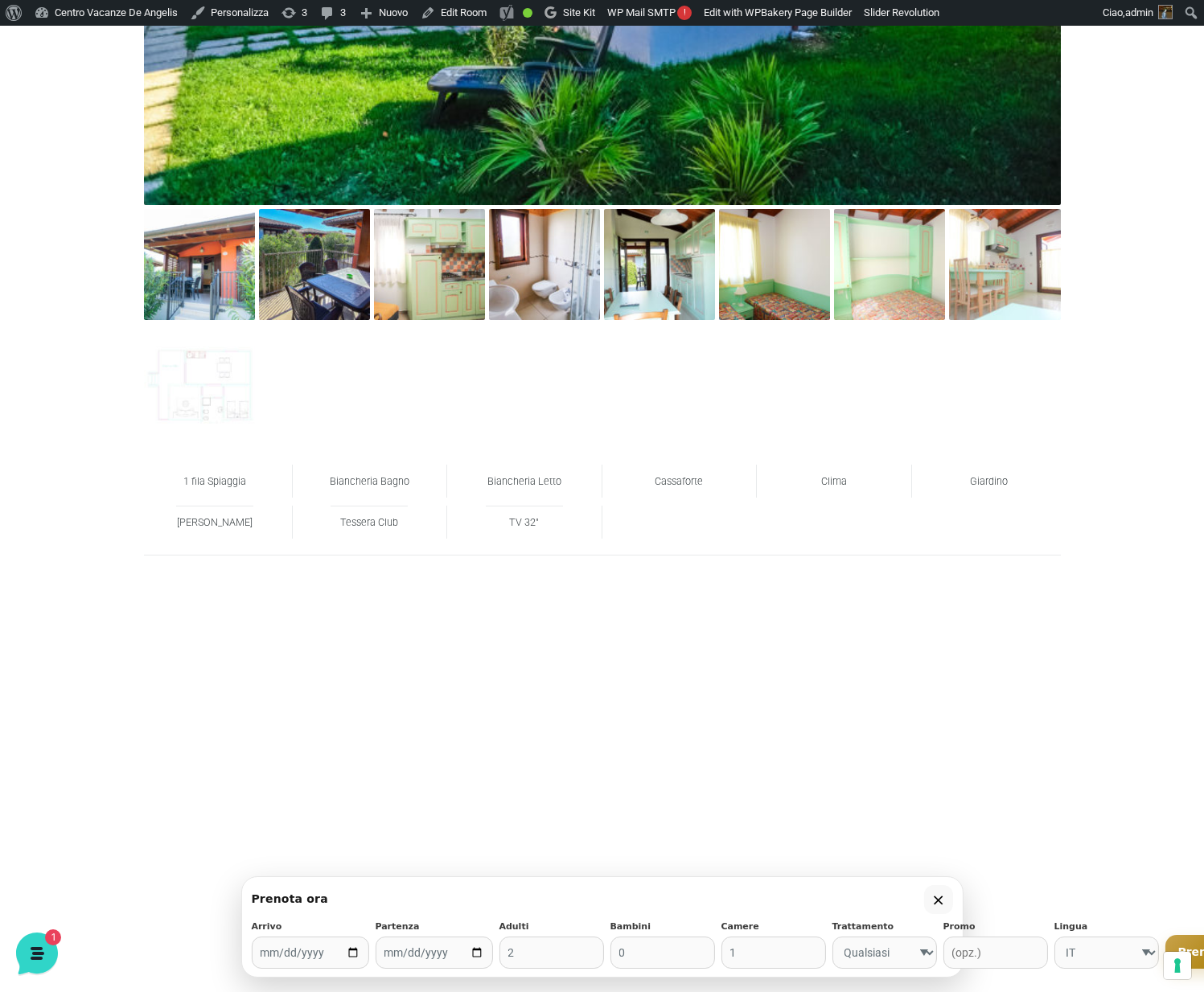
click at [934, 898] on button "×" at bounding box center [938, 899] width 29 height 29
click at [934, 899] on button "×" at bounding box center [938, 899] width 29 height 29
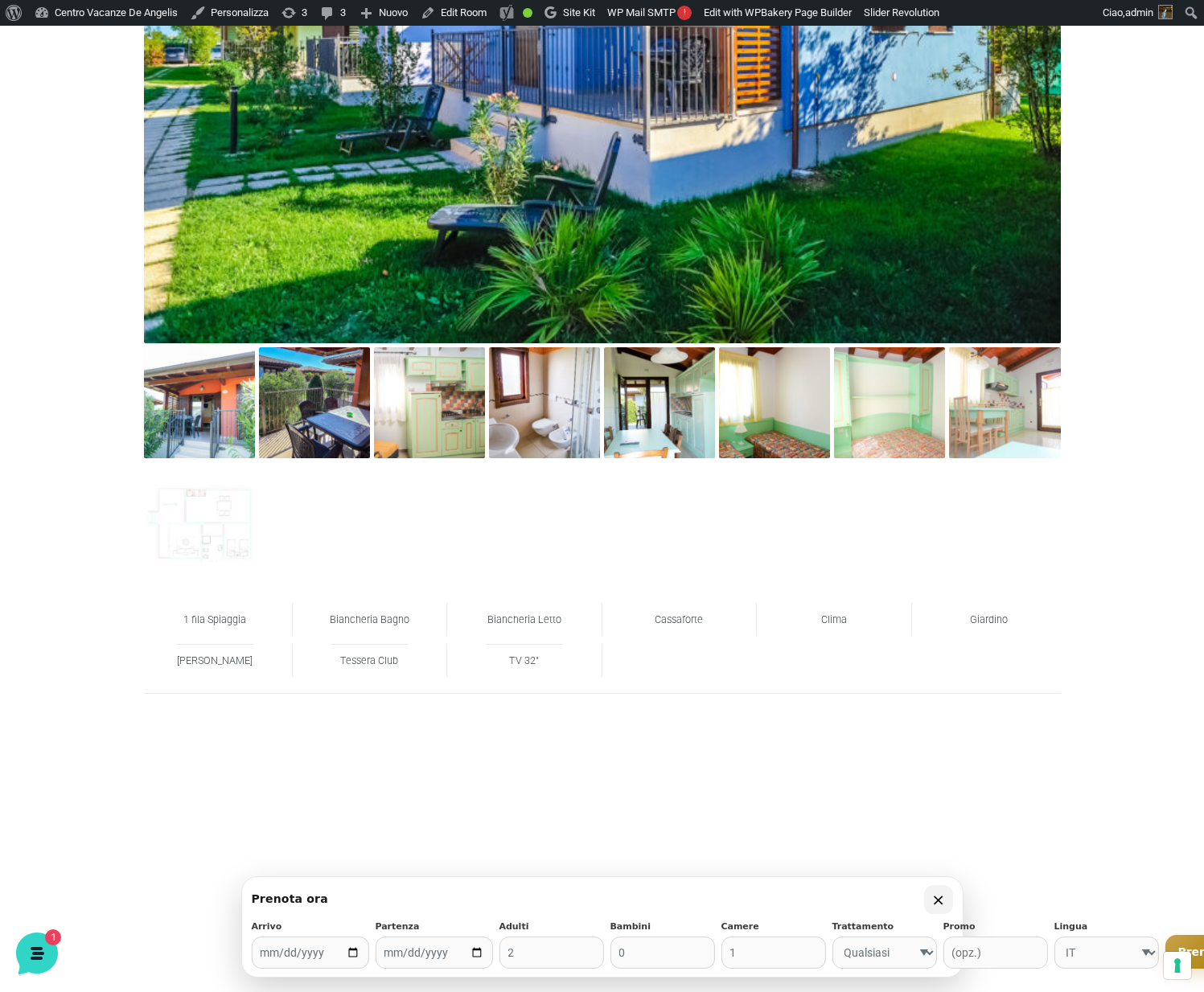
scroll to position [1363, 0]
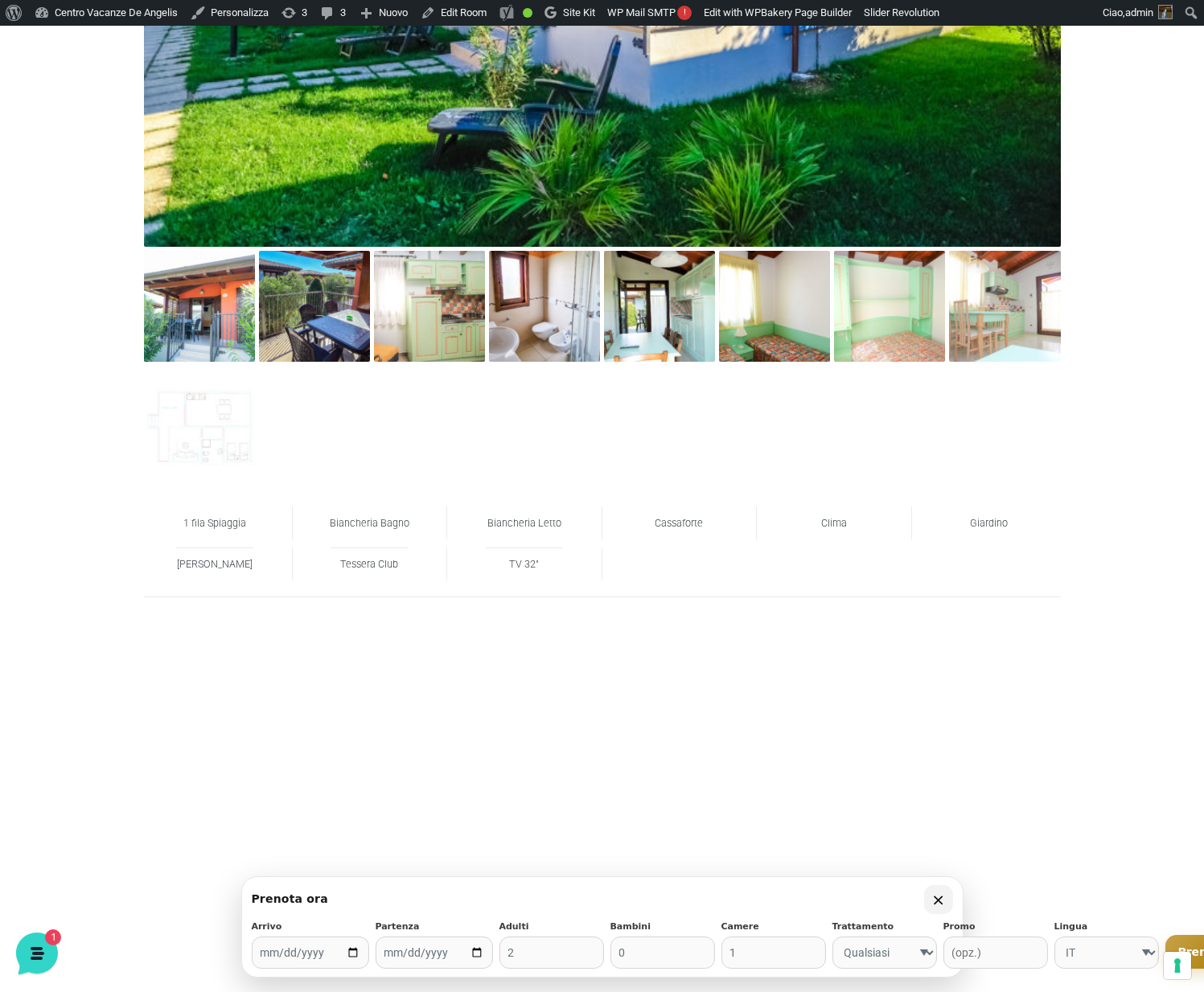
scroll to position [1463, 0]
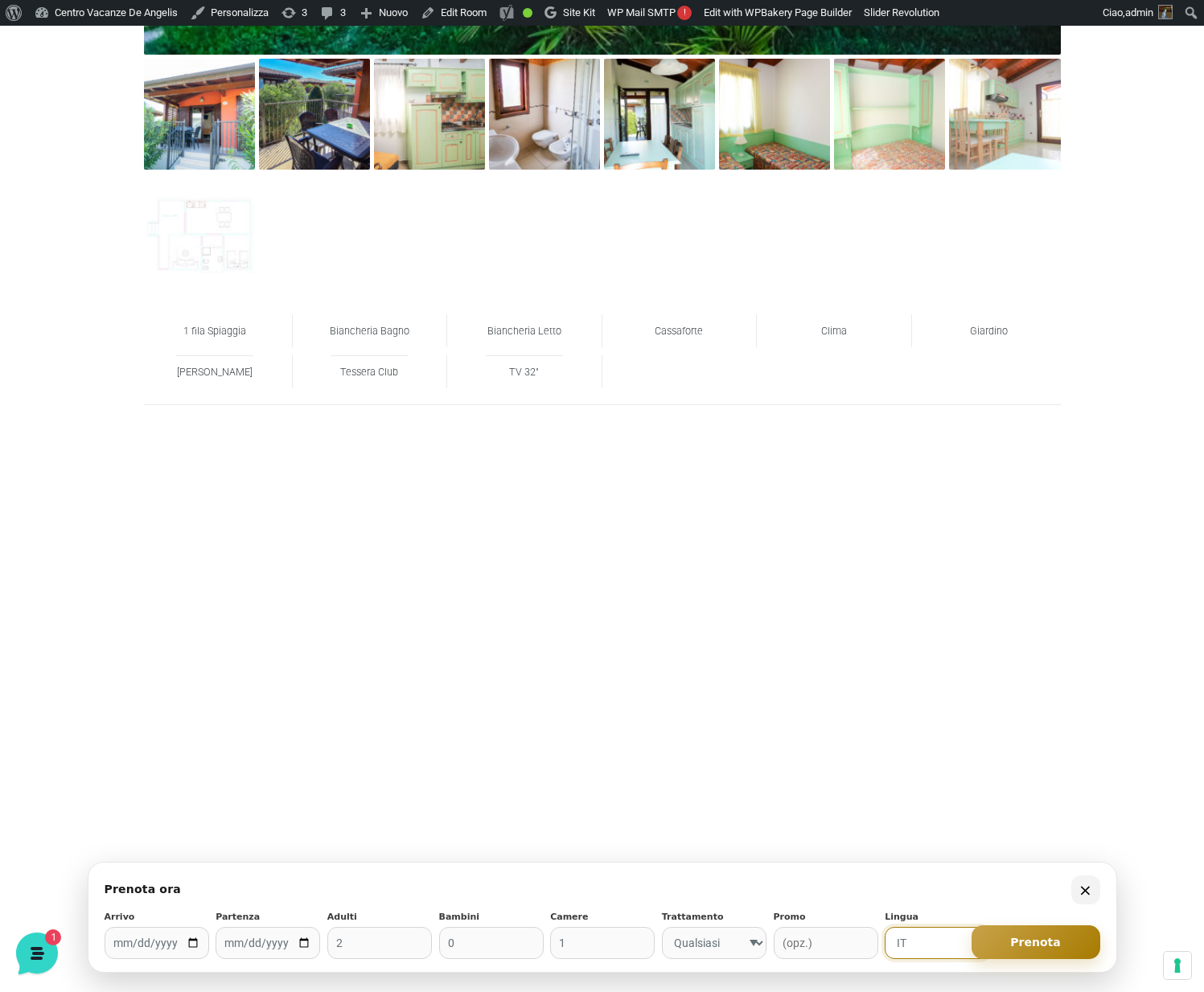
click at [926, 944] on select "IT EN DE FR ES" at bounding box center [936, 943] width 105 height 32
click at [884, 927] on select "IT EN DE FR ES" at bounding box center [936, 943] width 105 height 32
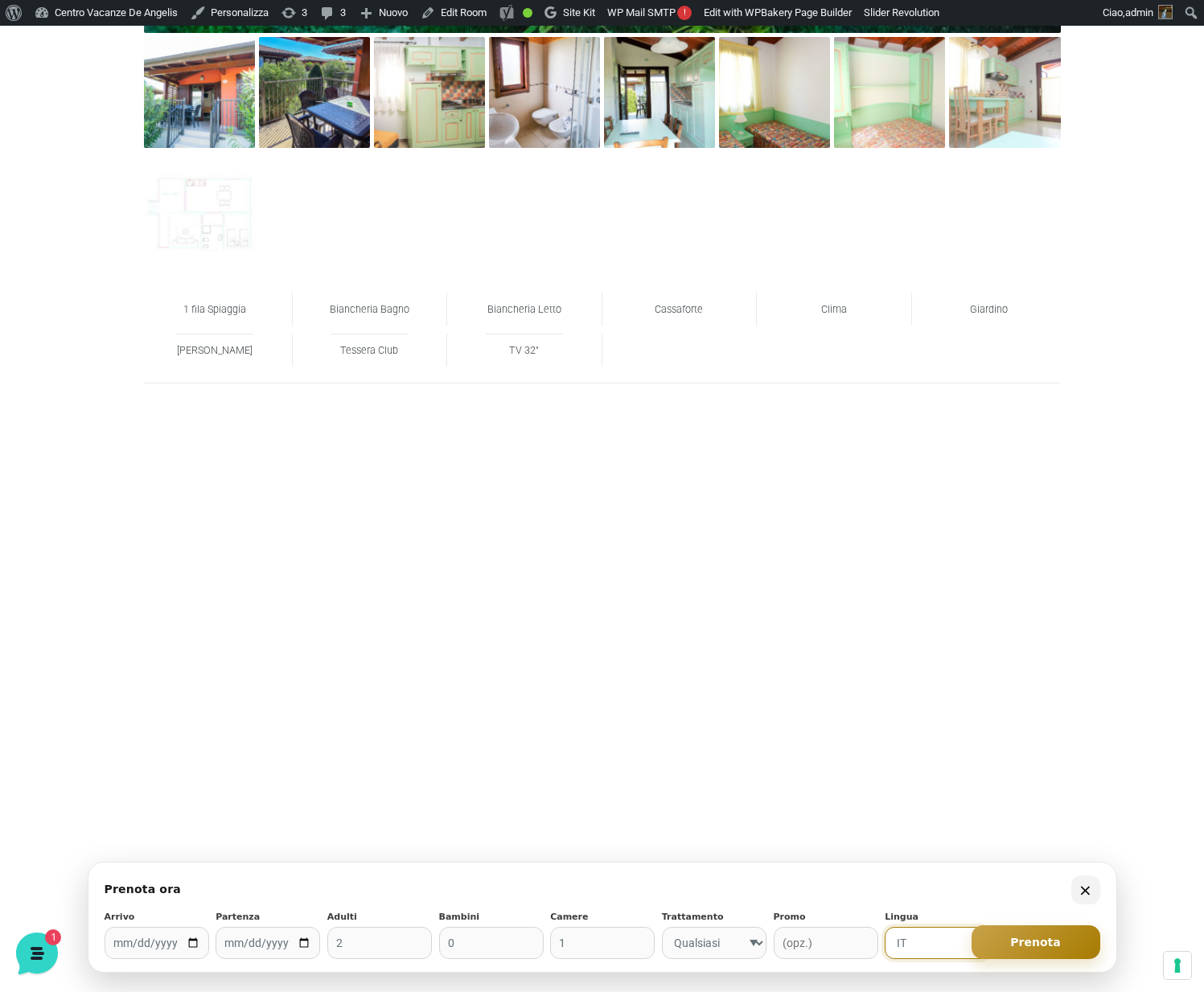
scroll to position [1671, 0]
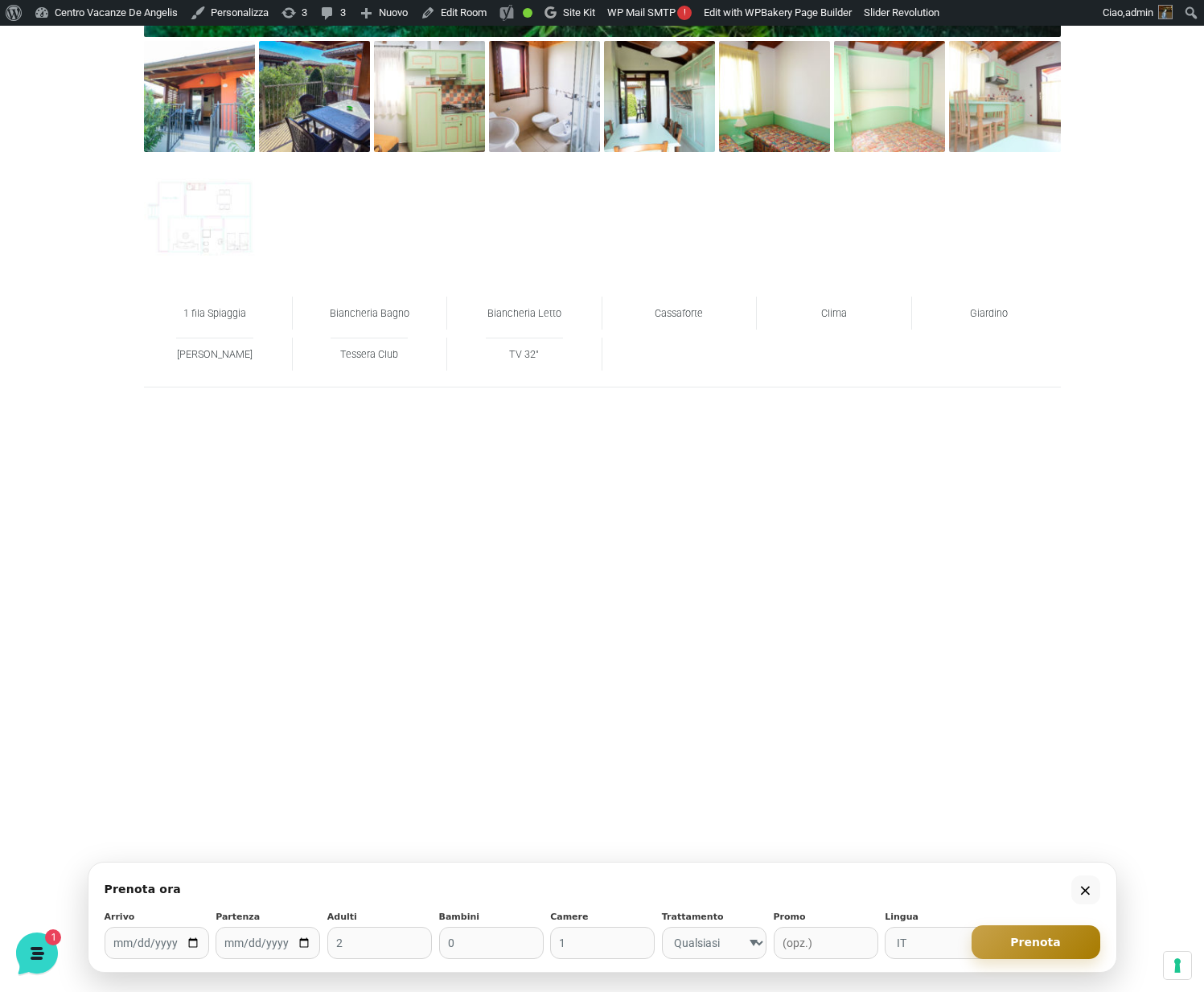
click at [1080, 887] on button "×" at bounding box center [1085, 890] width 29 height 29
drag, startPoint x: 1081, startPoint y: 888, endPoint x: 1108, endPoint y: 895, distance: 27.9
click at [1082, 889] on button "×" at bounding box center [1085, 890] width 29 height 29
click at [1083, 886] on button "×" at bounding box center [1085, 890] width 29 height 29
click at [1087, 891] on button "×" at bounding box center [1085, 890] width 29 height 29
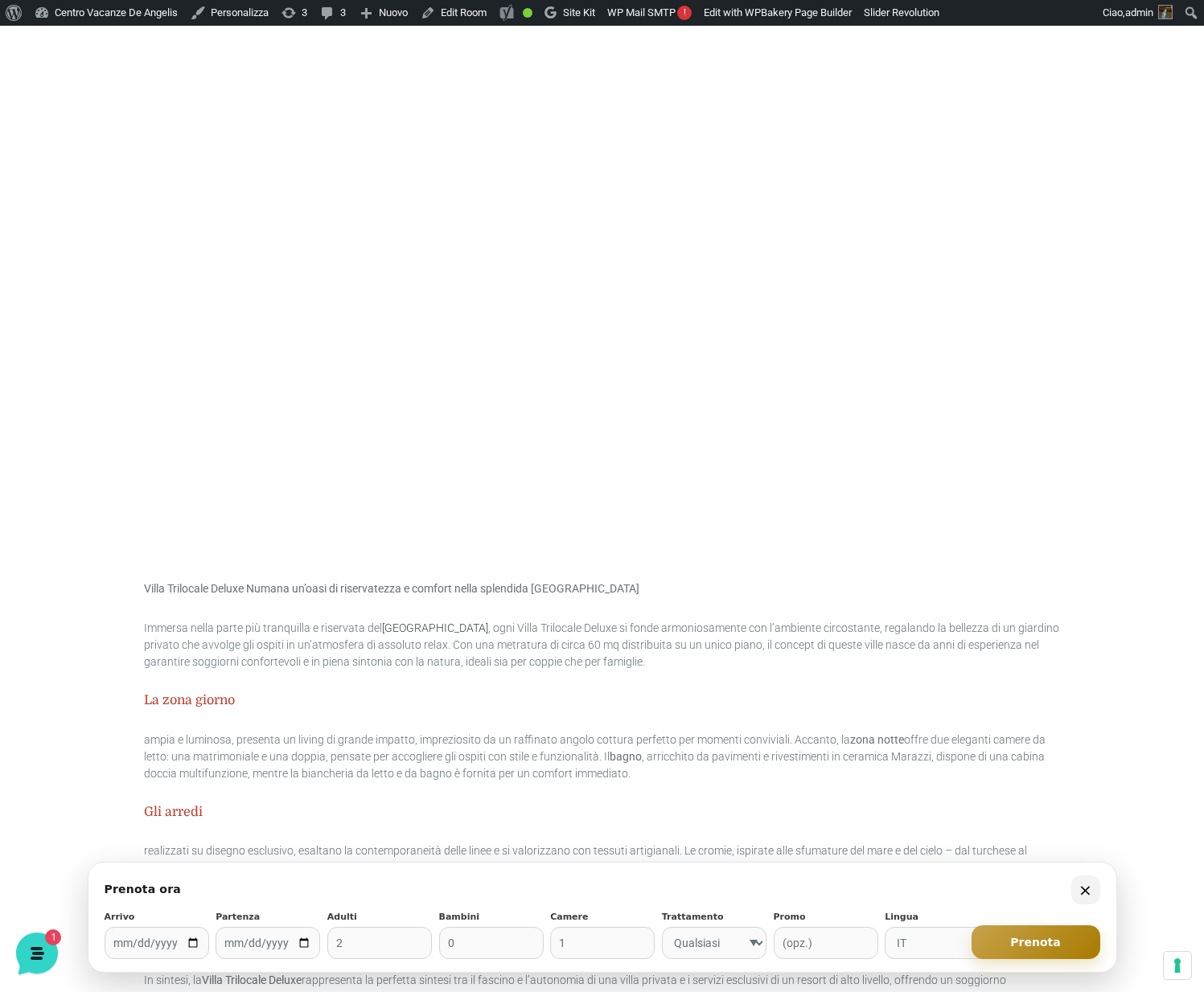
scroll to position [2241, 0]
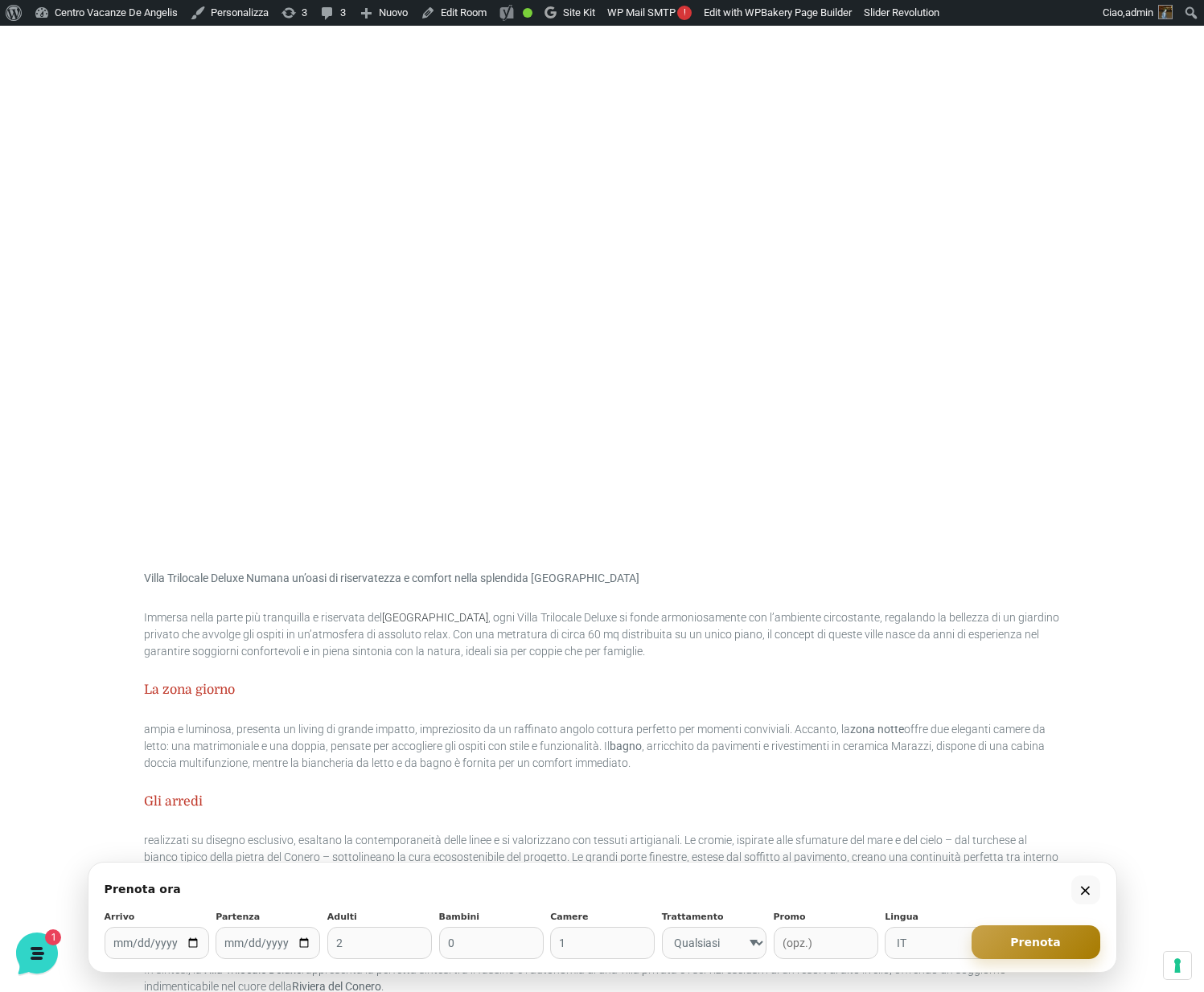
click at [1088, 894] on button "×" at bounding box center [1085, 890] width 29 height 29
click at [1087, 894] on button "×" at bounding box center [1085, 890] width 29 height 29
click at [1087, 893] on button "×" at bounding box center [1085, 890] width 29 height 29
click at [1087, 892] on button "×" at bounding box center [1085, 890] width 29 height 29
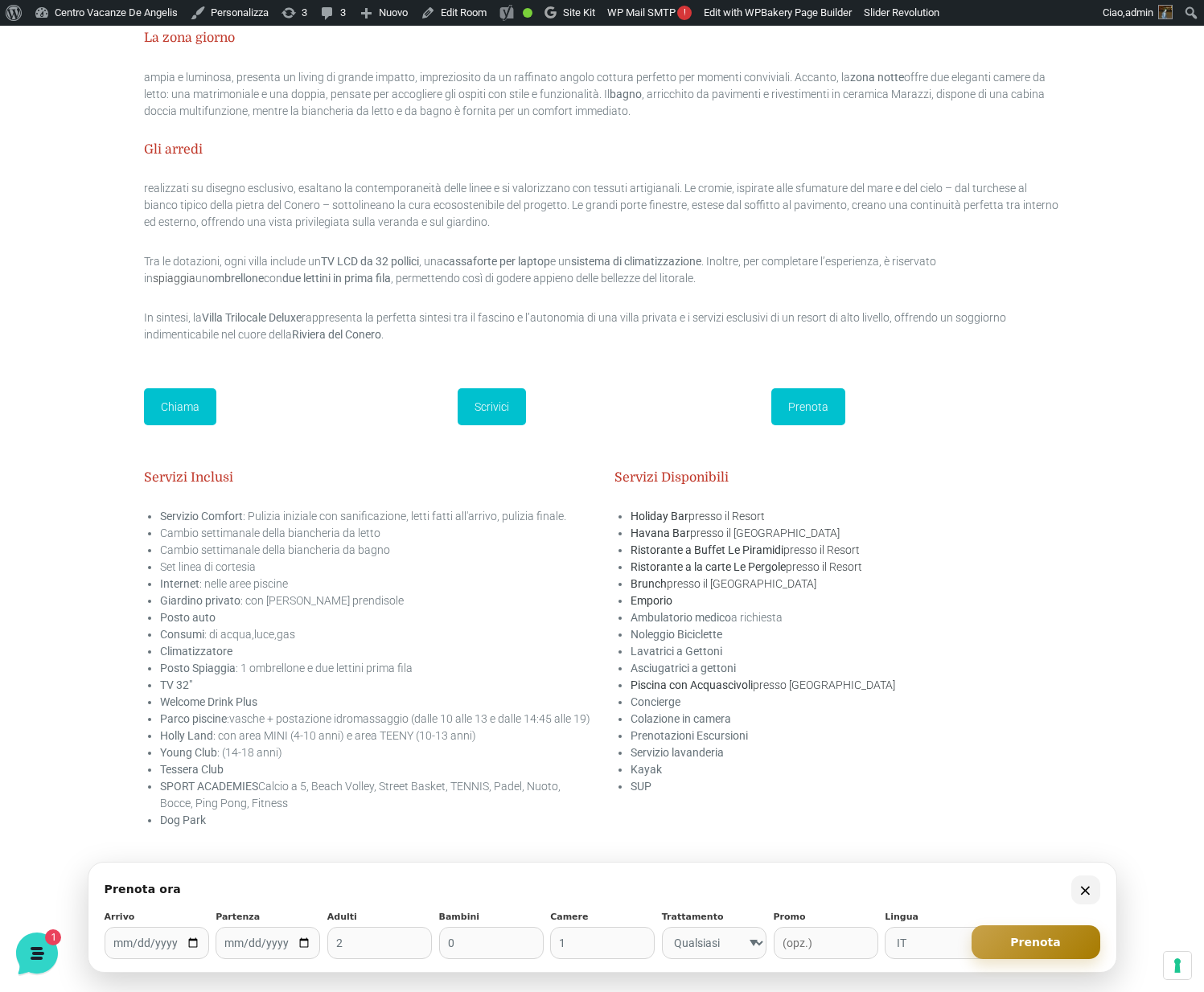
scroll to position [2898, 0]
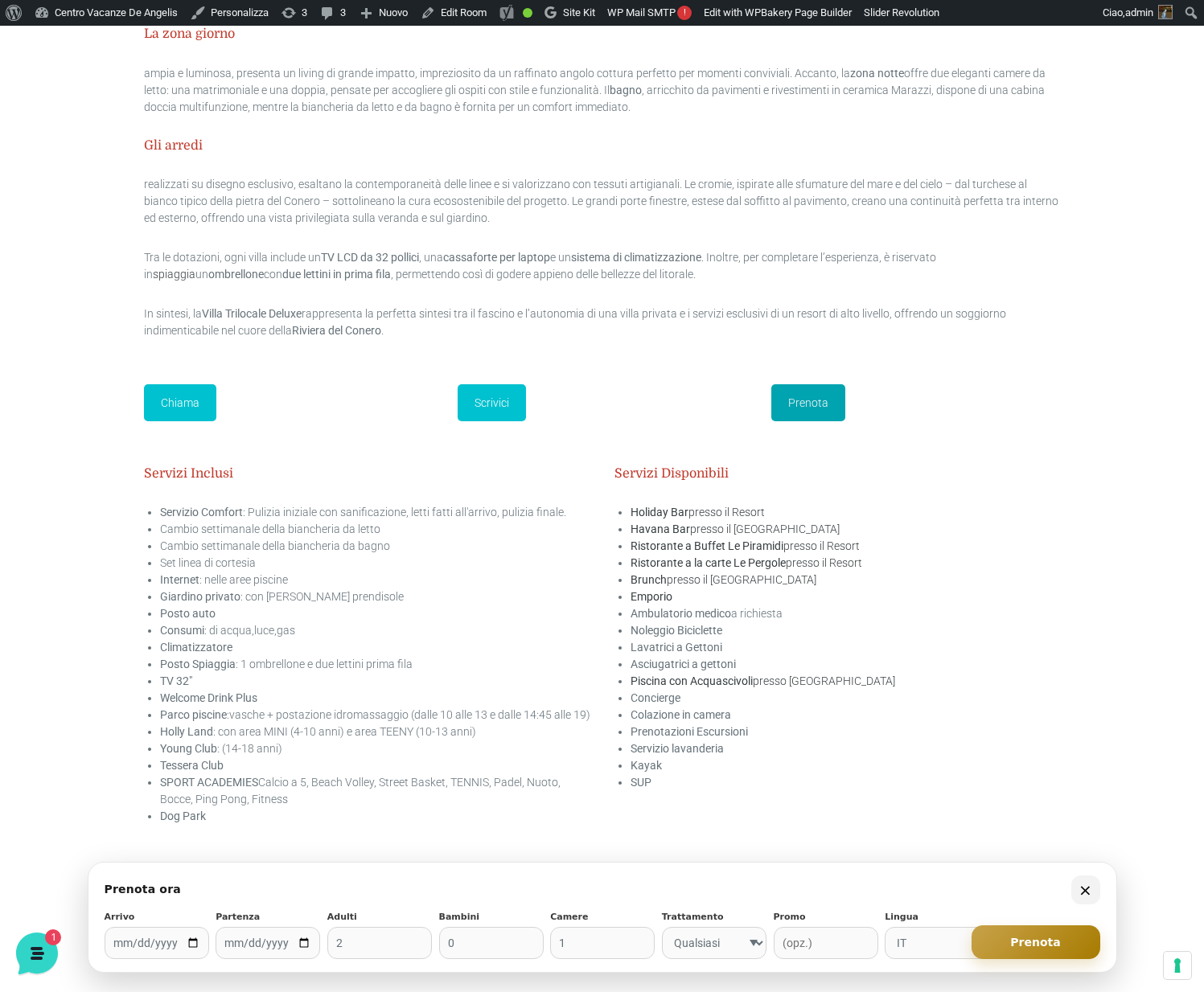
click at [804, 402] on link "Prenota" at bounding box center [808, 402] width 74 height 37
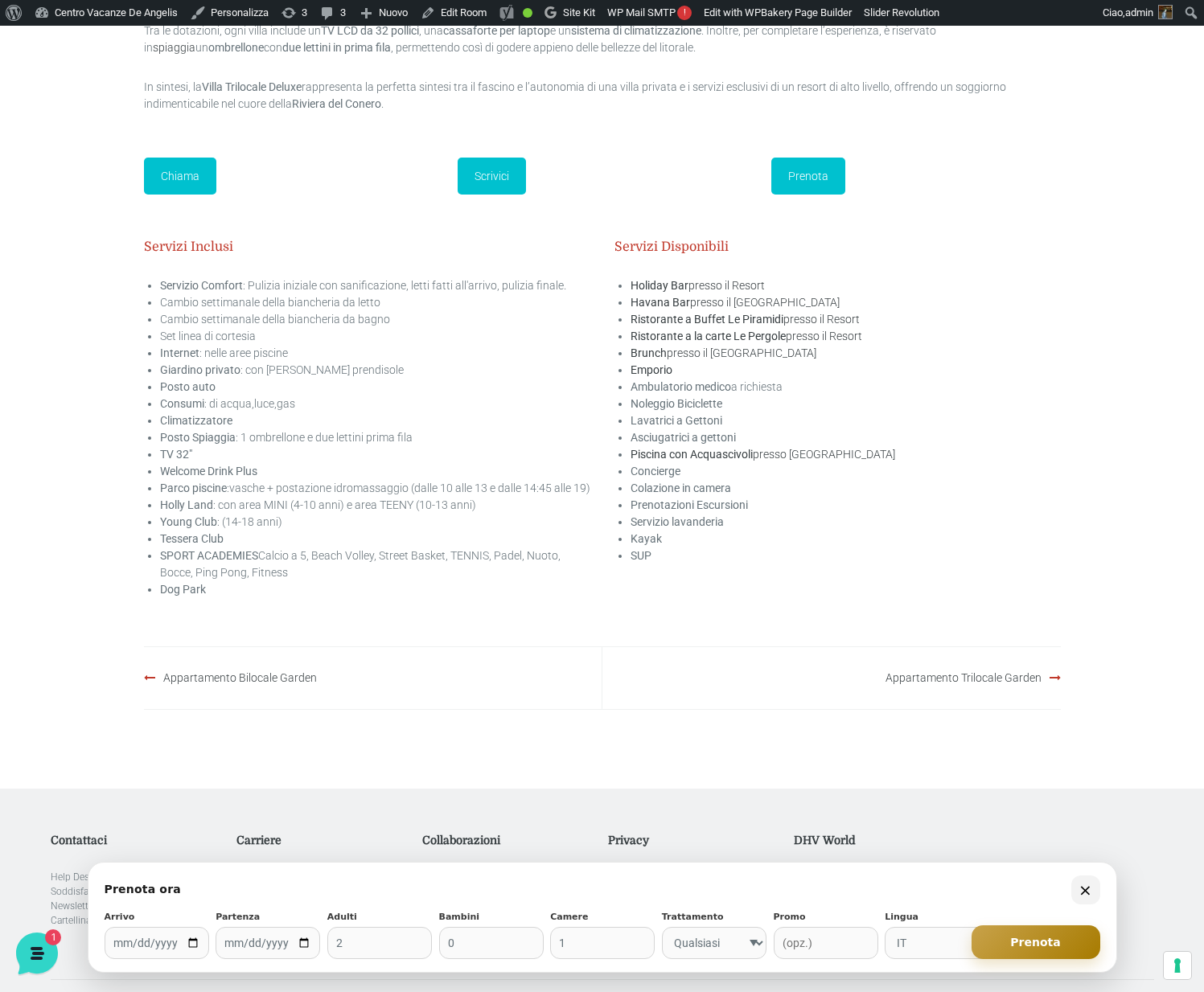
scroll to position [3123, 0]
click at [714, 942] on select "Qualsiasi Solo pernottamento B&B Mezza pensione Pensione completa" at bounding box center [714, 943] width 105 height 32
click at [755, 882] on div "Prenota ora ×" at bounding box center [602, 890] width 996 height 29
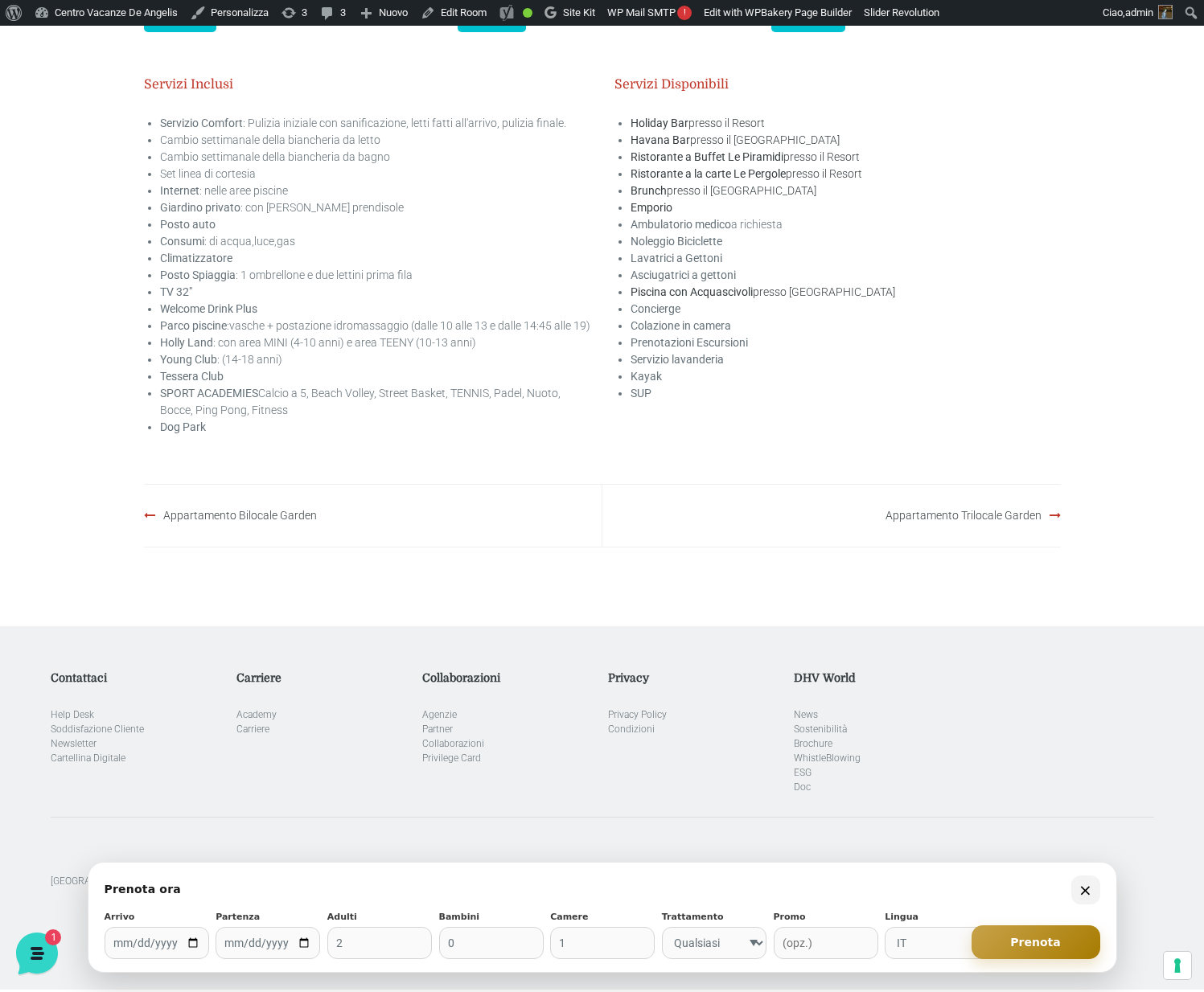
scroll to position [3291, 0]
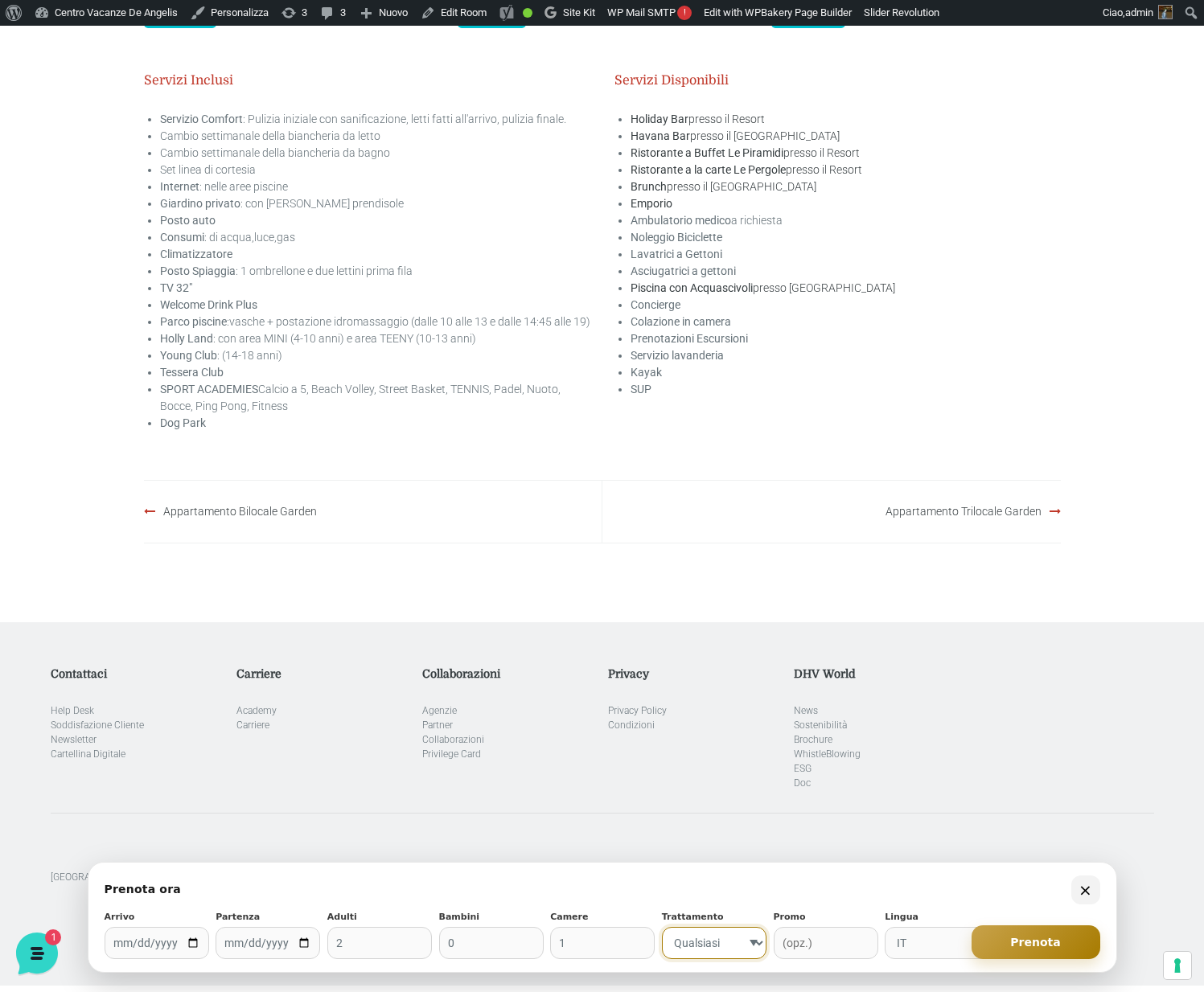
click at [731, 940] on select "Qualsiasi Solo pernottamento B&B Mezza pensione Pensione completa" at bounding box center [714, 943] width 105 height 32
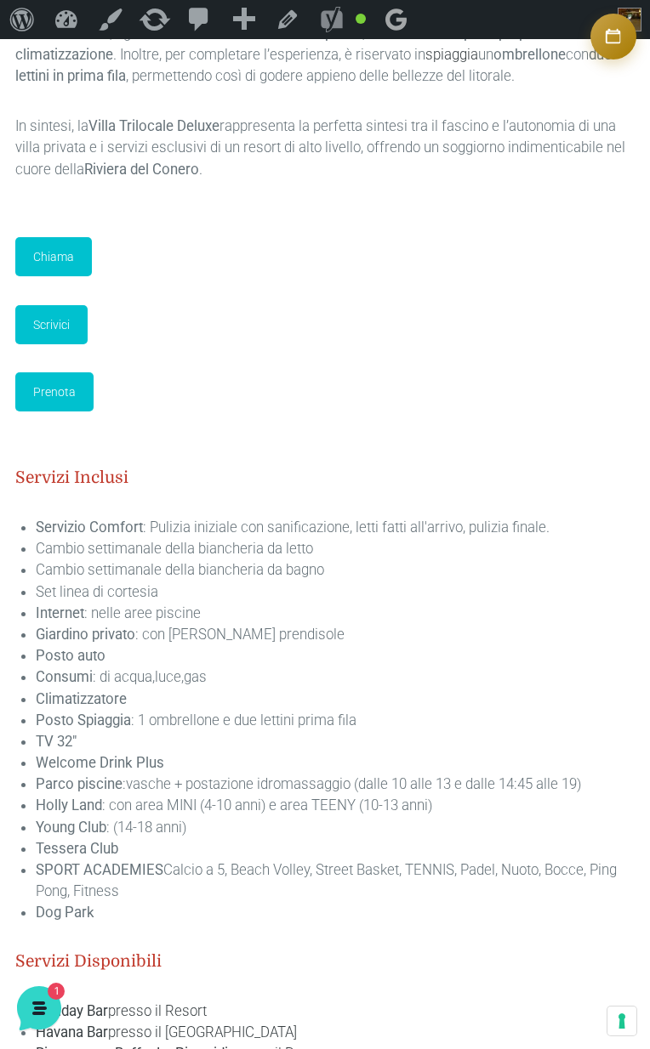
scroll to position [3556, 0]
click at [607, 27] on button "Apri modulo prenotazione" at bounding box center [613, 37] width 46 height 46
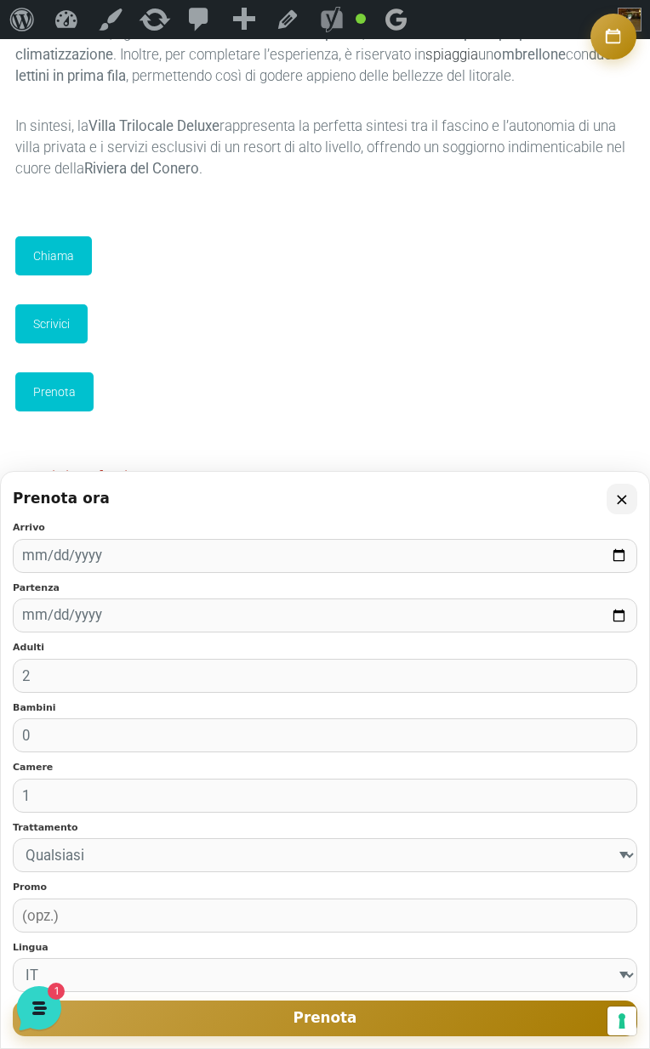
click at [613, 28] on icon "Apri modulo prenotazione" at bounding box center [613, 36] width 19 height 19
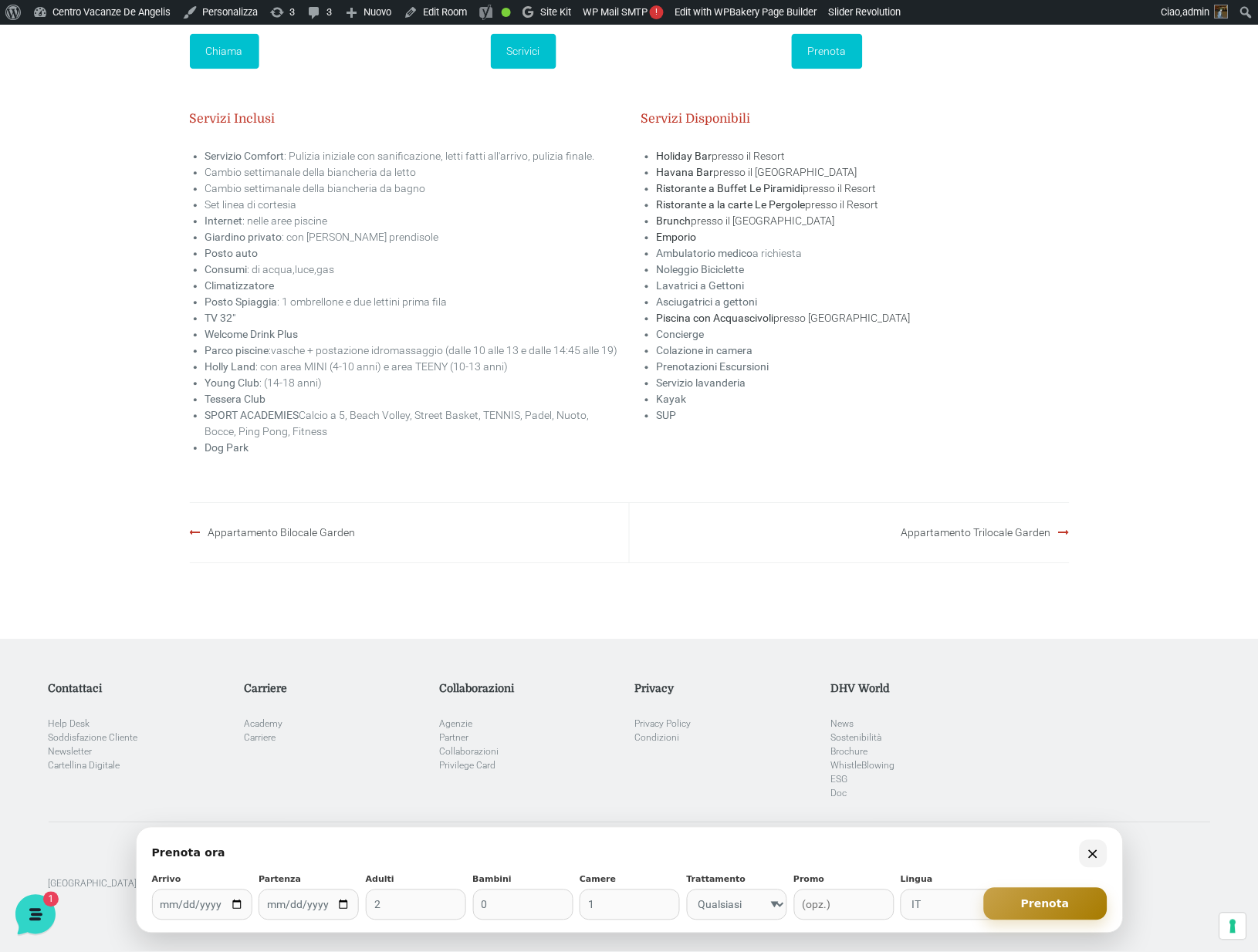
scroll to position [3175, 0]
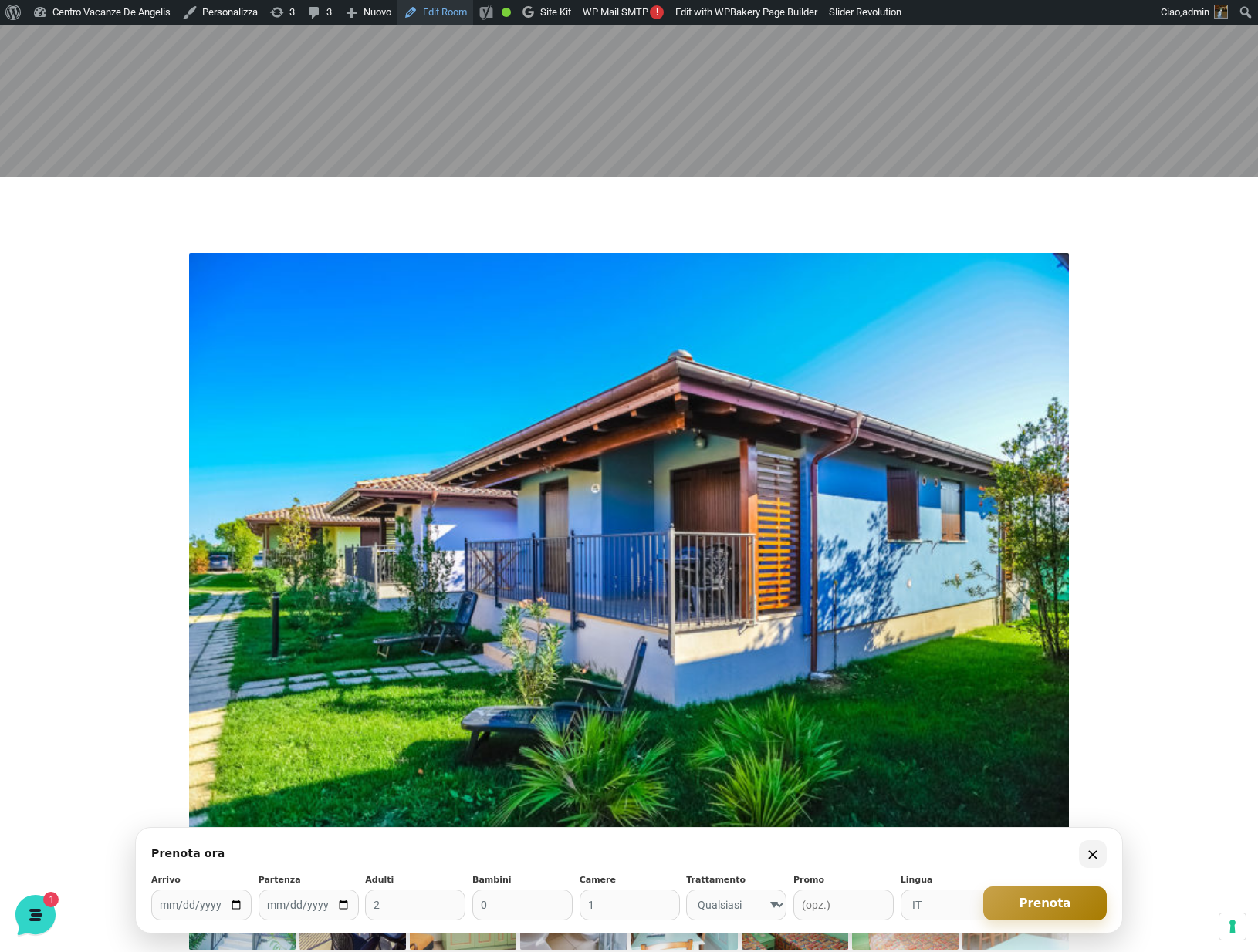
scroll to position [513, 0]
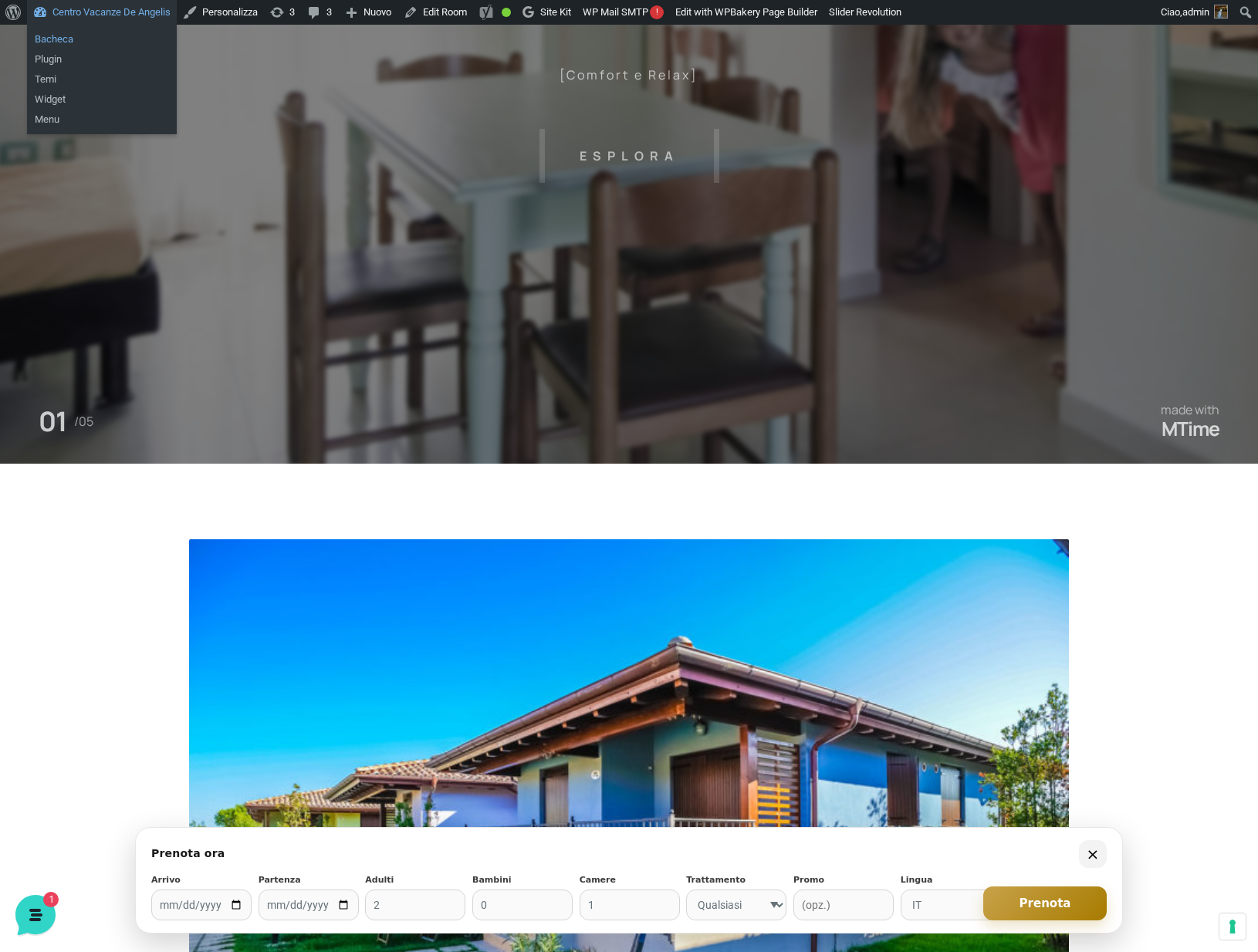
click at [70, 37] on link "Bacheca" at bounding box center [102, 39] width 150 height 20
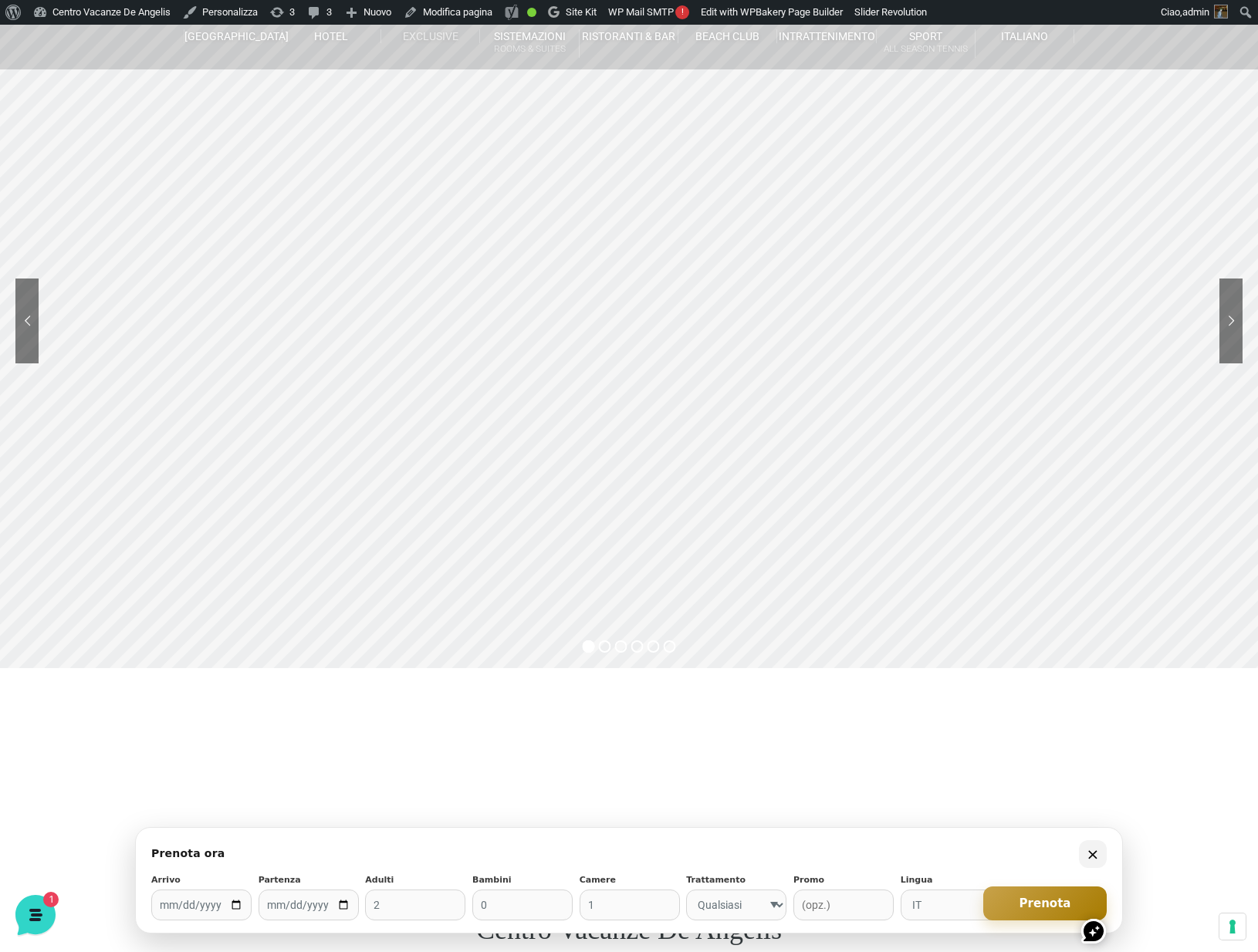
scroll to position [54, 0]
click at [477, 13] on link "Modifica pagina" at bounding box center [447, 12] width 101 height 25
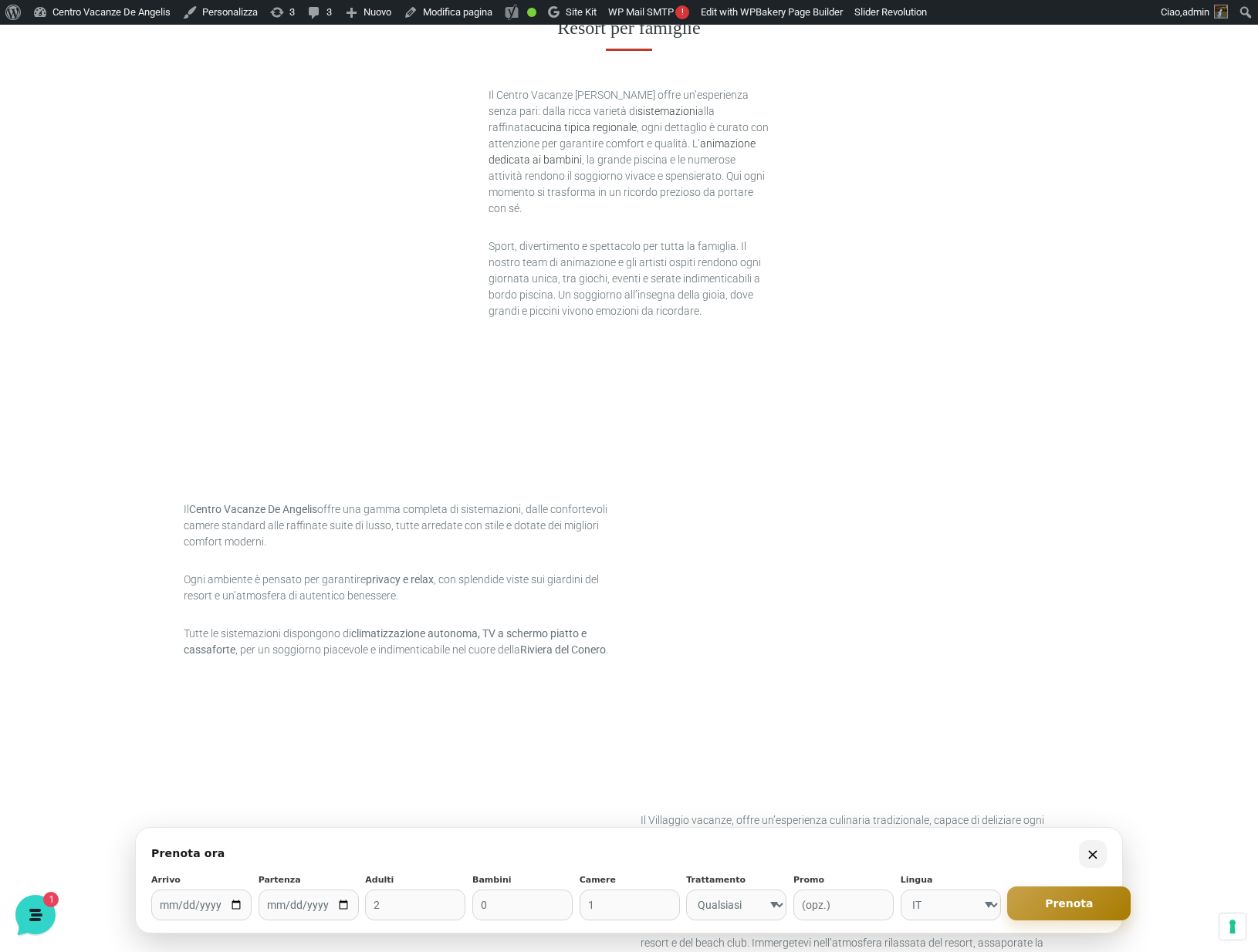
scroll to position [926, 0]
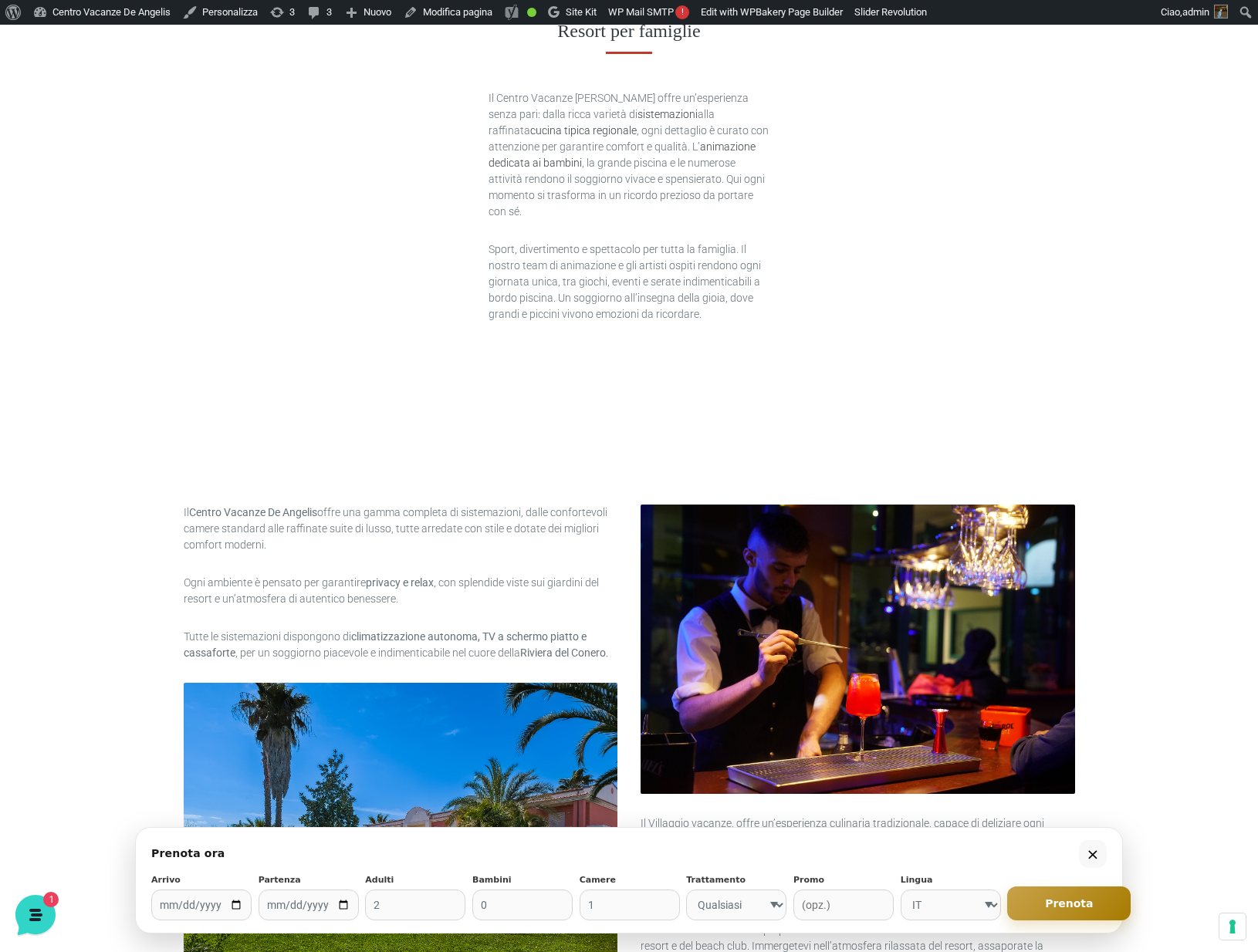
click at [1090, 858] on button "×" at bounding box center [1093, 854] width 28 height 28
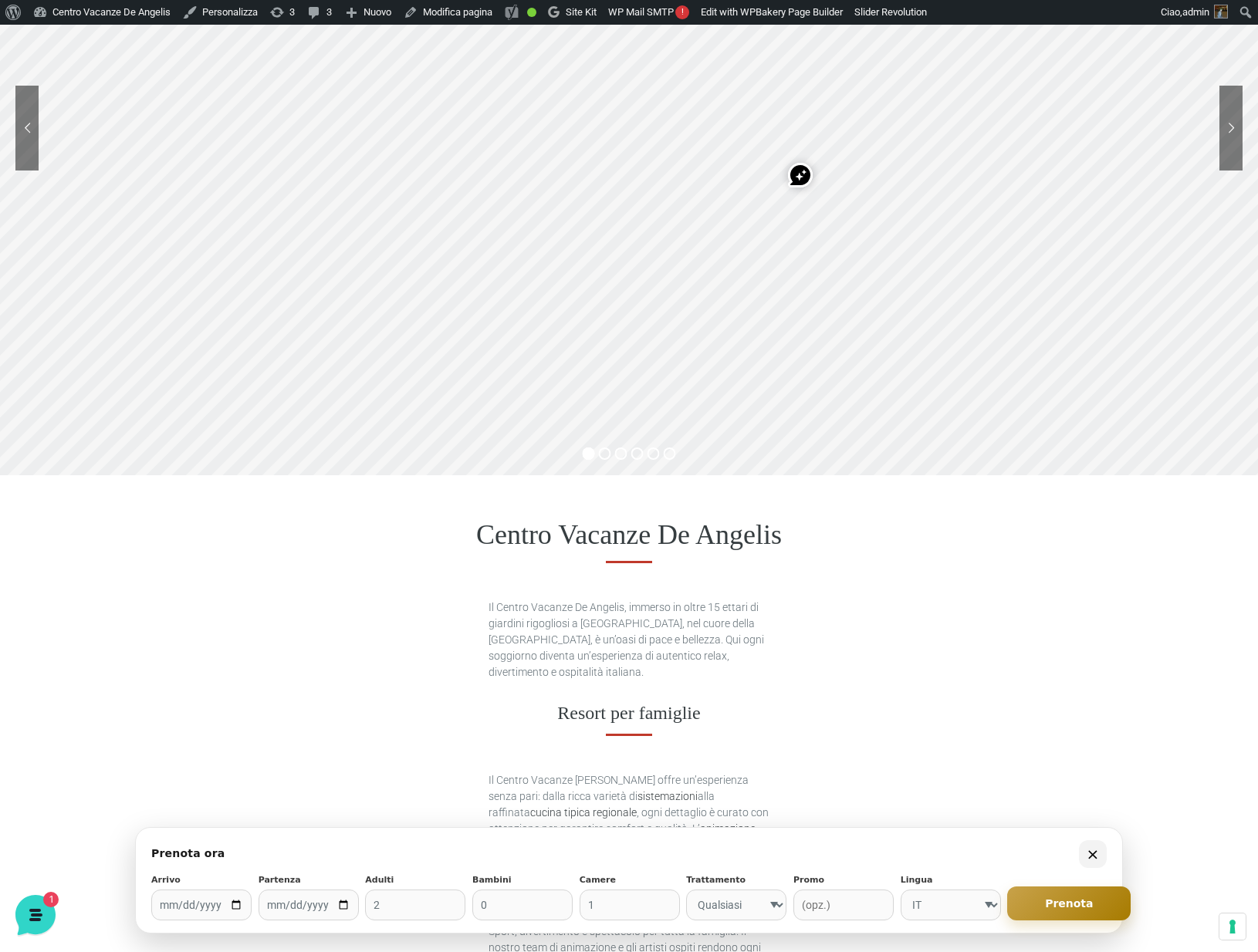
scroll to position [0, 0]
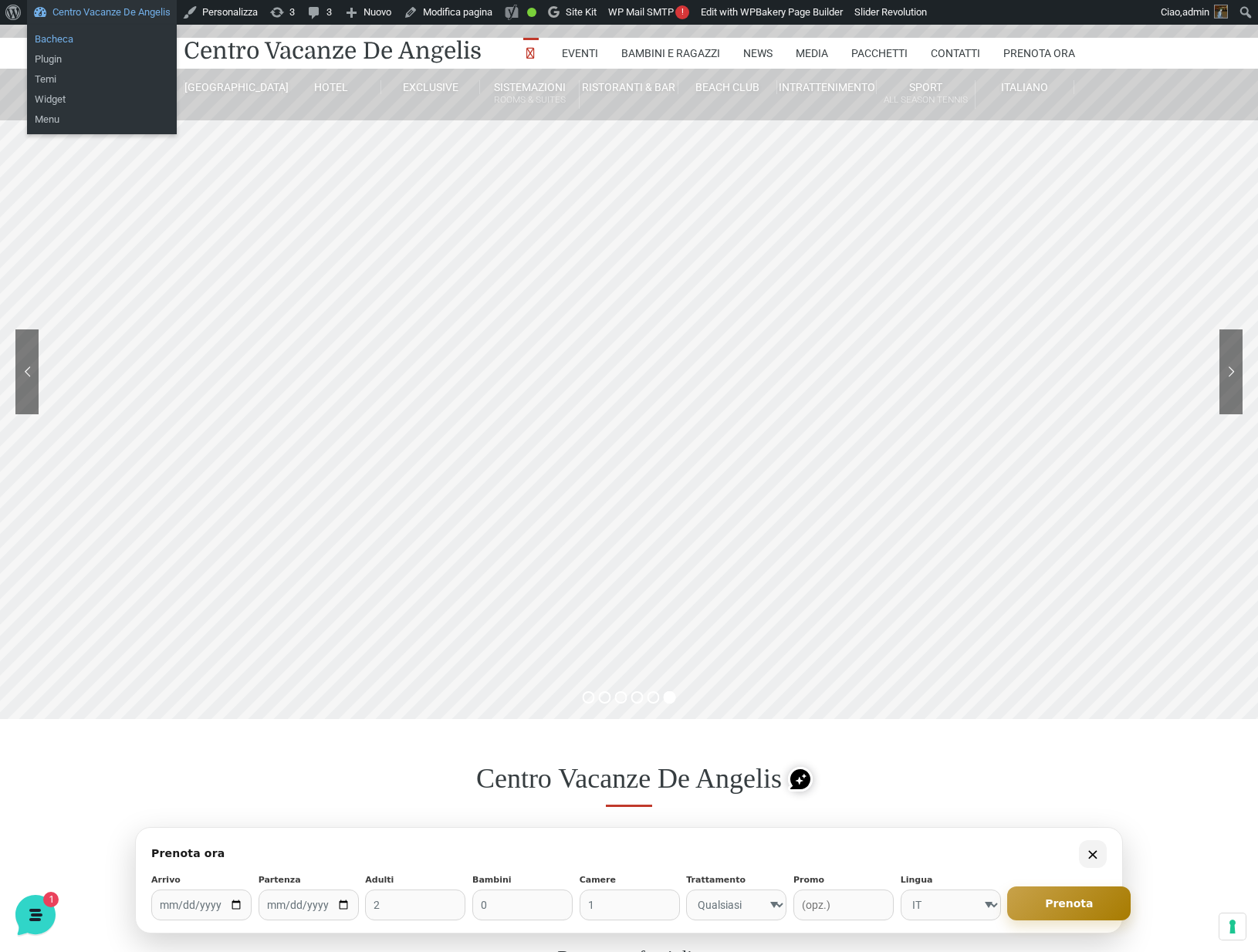
click at [54, 39] on link "Bacheca" at bounding box center [102, 39] width 150 height 20
